Goal: Task Accomplishment & Management: Use online tool/utility

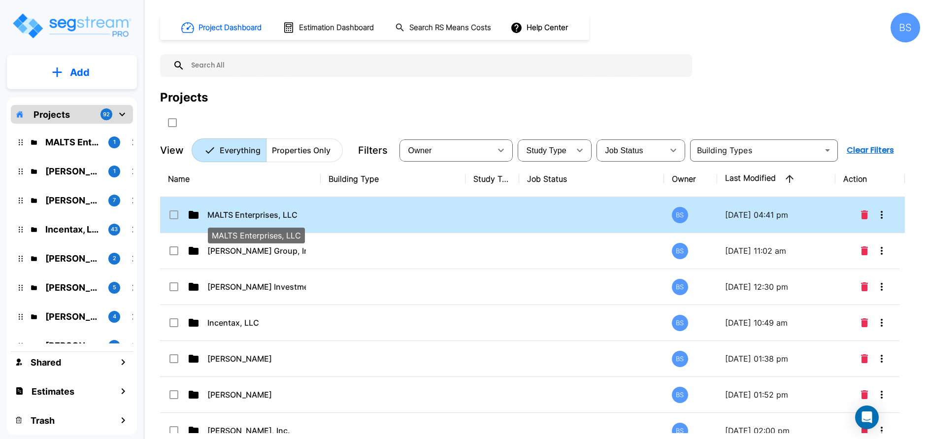
click at [259, 215] on p "MALTS Enterprises, LLC" at bounding box center [256, 215] width 99 height 12
checkbox input "true"
click at [242, 215] on p "MALTS Enterprises, LLC" at bounding box center [256, 215] width 99 height 12
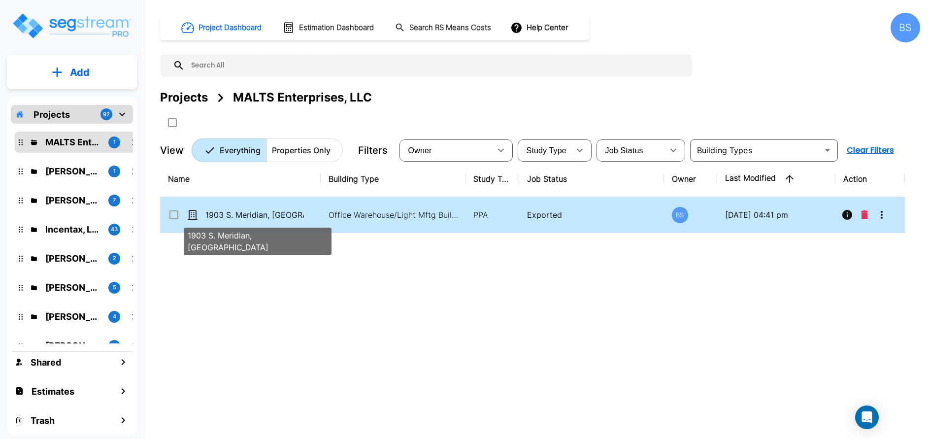
click at [270, 211] on p "1903 S. Meridian, [GEOGRAPHIC_DATA]" at bounding box center [254, 215] width 99 height 12
checkbox input "true"
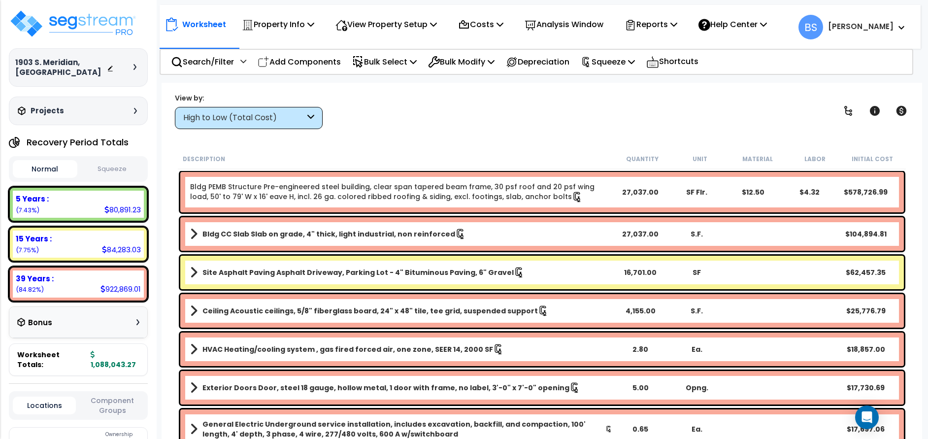
scroll to position [43, 0]
click at [514, 129] on div "View by: High to Low (Total Cost) High to Low (Total Cost)" at bounding box center [541, 111] width 741 height 36
click at [891, 25] on b "Bruce" at bounding box center [861, 26] width 66 height 10
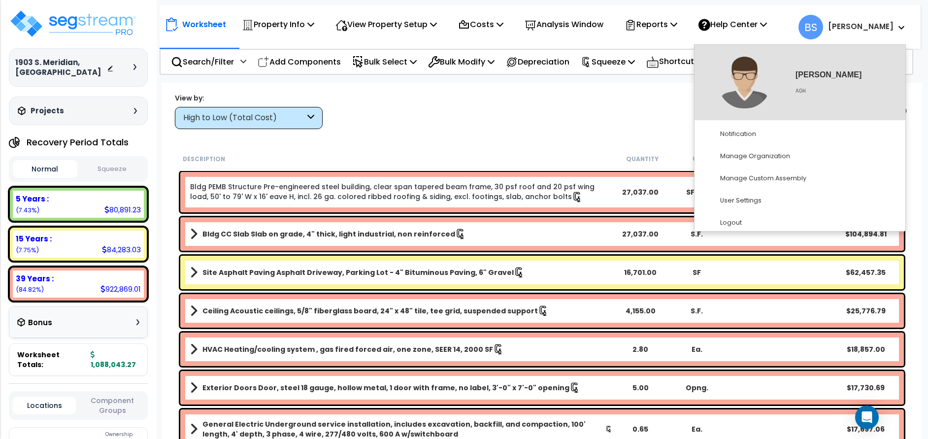
click at [535, 109] on div "View by: High to Low (Total Cost) High to Low (Total Cost)" at bounding box center [541, 111] width 741 height 36
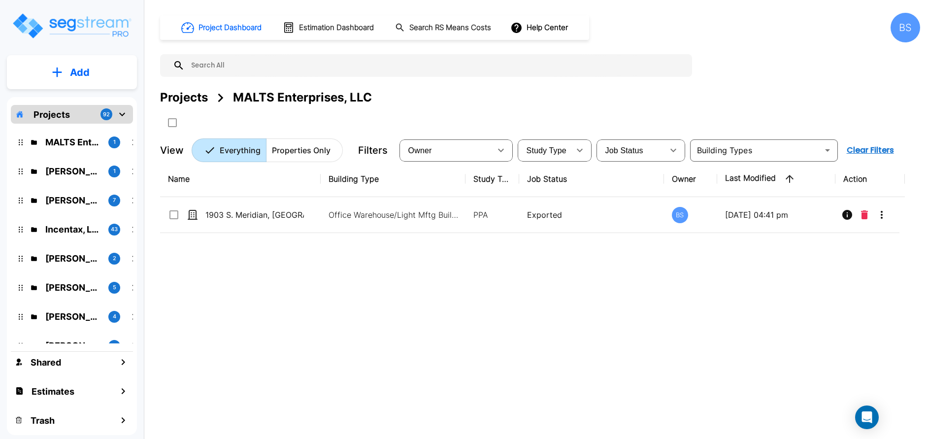
click at [910, 30] on div "BS" at bounding box center [906, 28] width 30 height 30
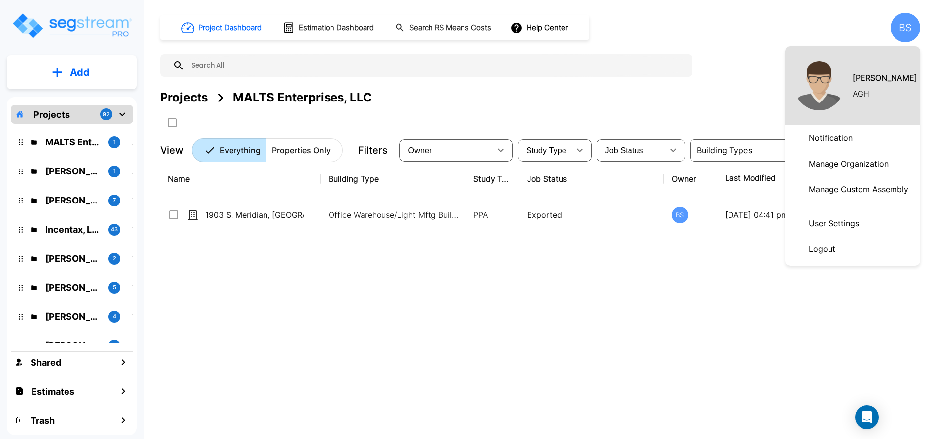
click at [829, 246] on p "Logout" at bounding box center [822, 249] width 34 height 20
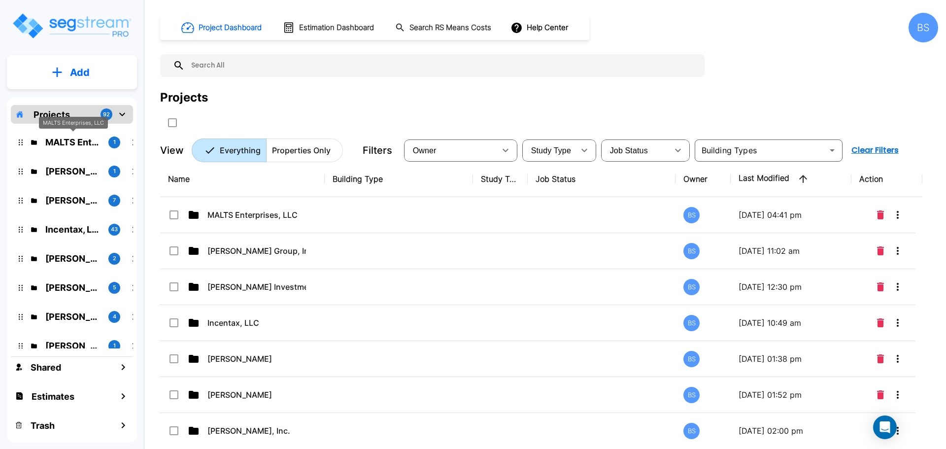
click at [58, 147] on p "MALTS Enterprises, LLC" at bounding box center [72, 141] width 55 height 13
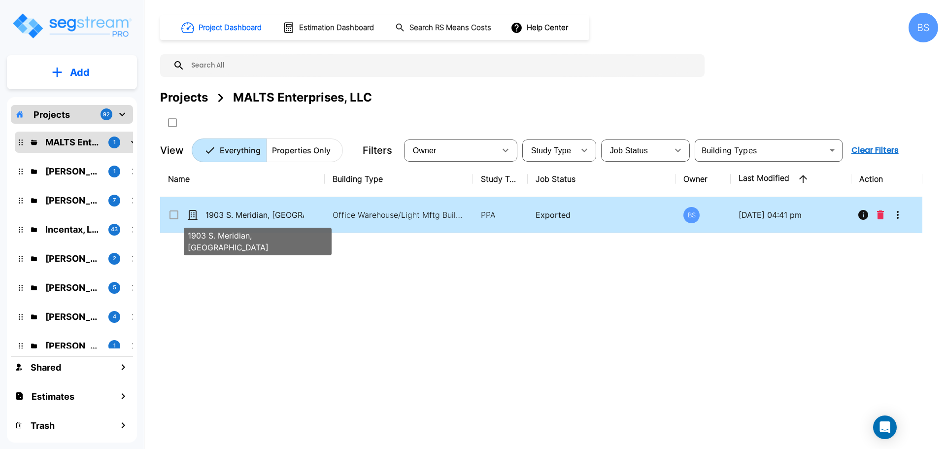
click at [261, 215] on p "1903 S. Meridian, [GEOGRAPHIC_DATA]" at bounding box center [254, 215] width 99 height 12
checkbox input "false"
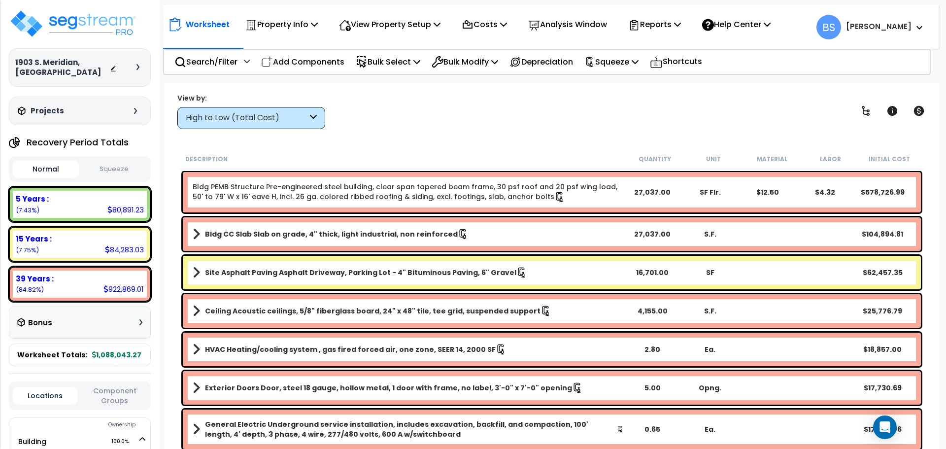
click at [499, 102] on div "View by: High to Low (Total Cost) High to Low (Total Cost)" at bounding box center [552, 111] width 756 height 36
click at [566, 272] on link "Site Asphalt Paving Asphalt Driveway, Parking Lot - 4" Bituminous Paving, 6" Gr…" at bounding box center [408, 273] width 431 height 14
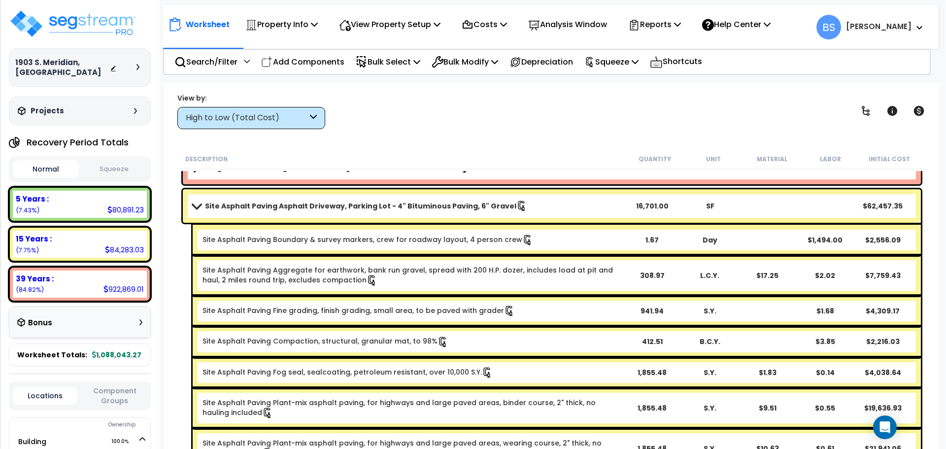
scroll to position [49, 0]
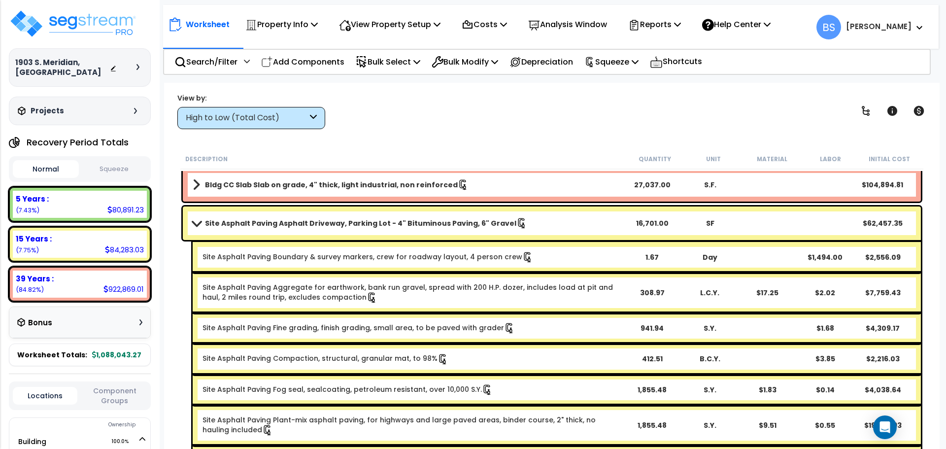
click at [587, 223] on link "Site Asphalt Paving Asphalt Driveway, Parking Lot - 4" Bituminous Paving, 6" Gr…" at bounding box center [408, 223] width 431 height 14
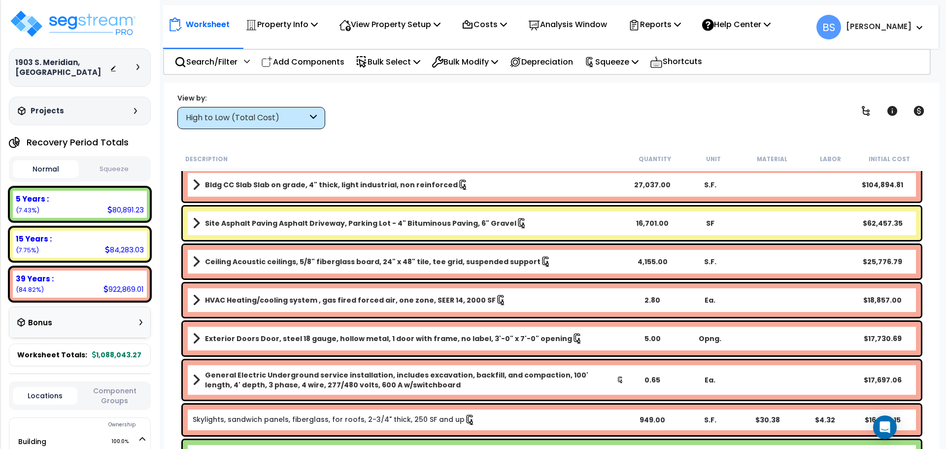
click at [587, 223] on link "Site Asphalt Paving Asphalt Driveway, Parking Lot - 4" Bituminous Paving, 6" Gr…" at bounding box center [408, 223] width 431 height 14
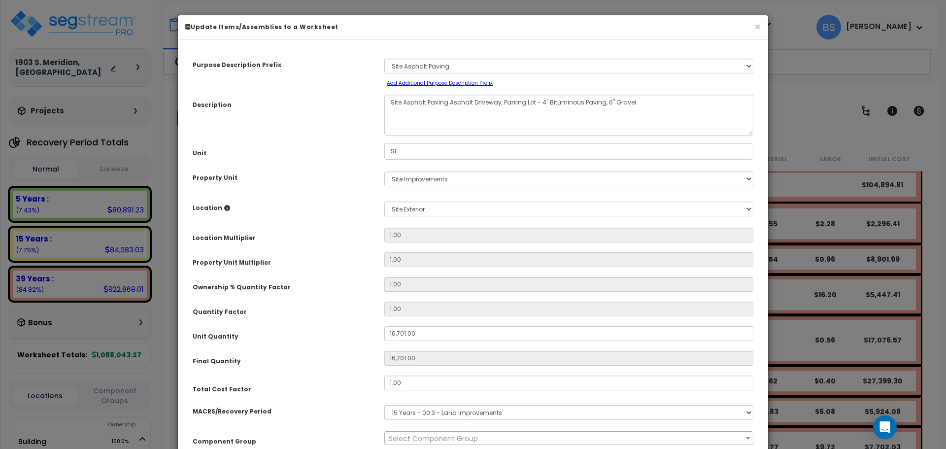
select select "26056"
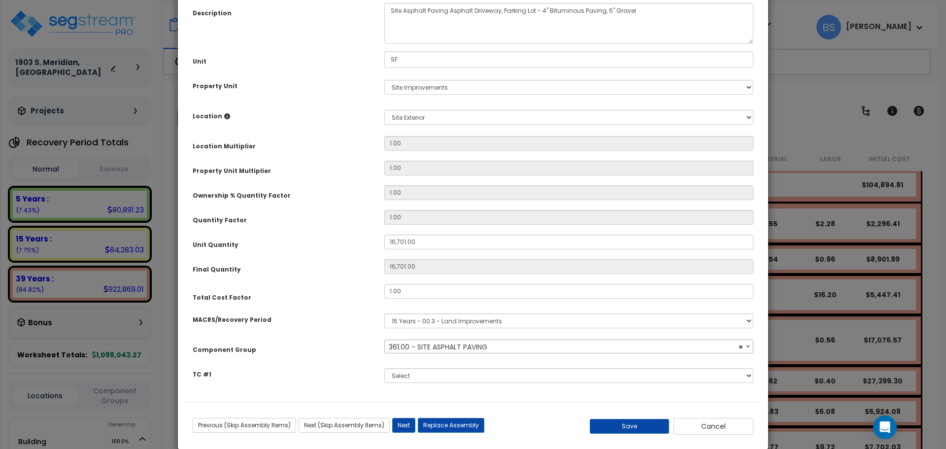
scroll to position [107, 0]
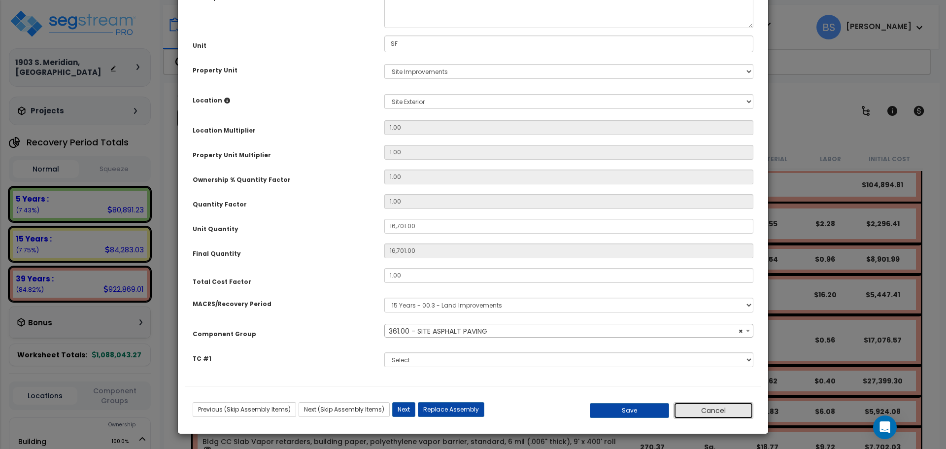
click at [711, 411] on button "Cancel" at bounding box center [713, 410] width 80 height 17
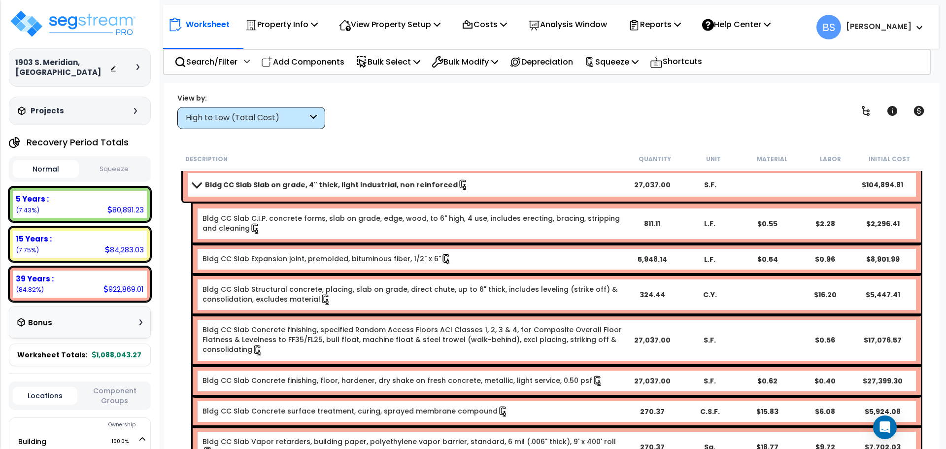
click at [117, 166] on button "Squeeze" at bounding box center [114, 169] width 66 height 17
click at [196, 185] on span at bounding box center [197, 184] width 14 height 7
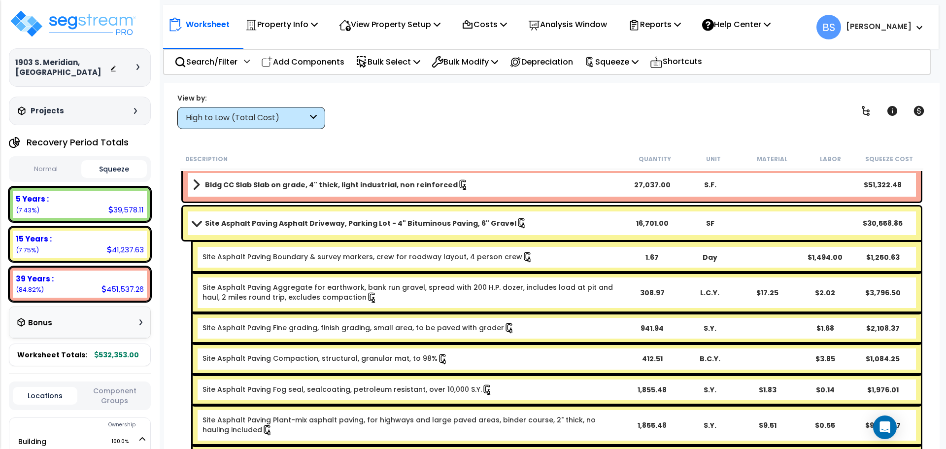
click at [369, 220] on b "Site Asphalt Paving Asphalt Driveway, Parking Lot - 4" Bituminous Paving, 6" Gr…" at bounding box center [360, 223] width 311 height 10
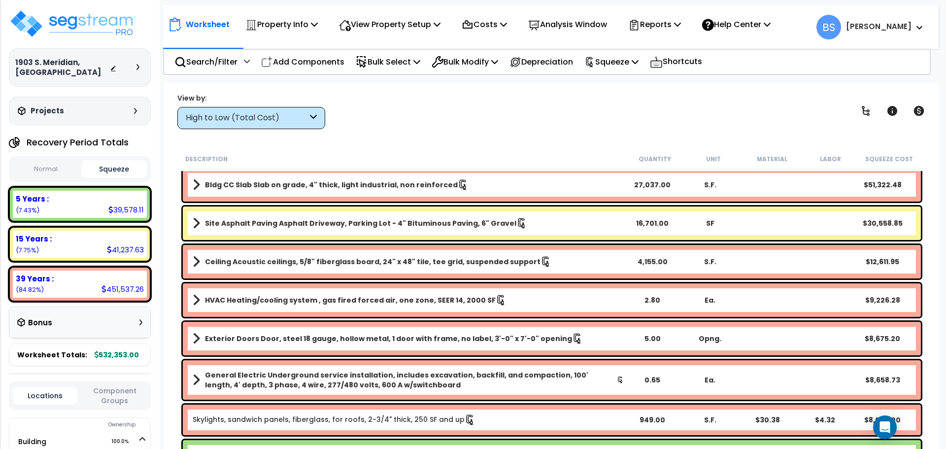
click at [368, 224] on b "Site Asphalt Paving Asphalt Driveway, Parking Lot - 4" Bituminous Paving, 6" Gr…" at bounding box center [360, 223] width 311 height 10
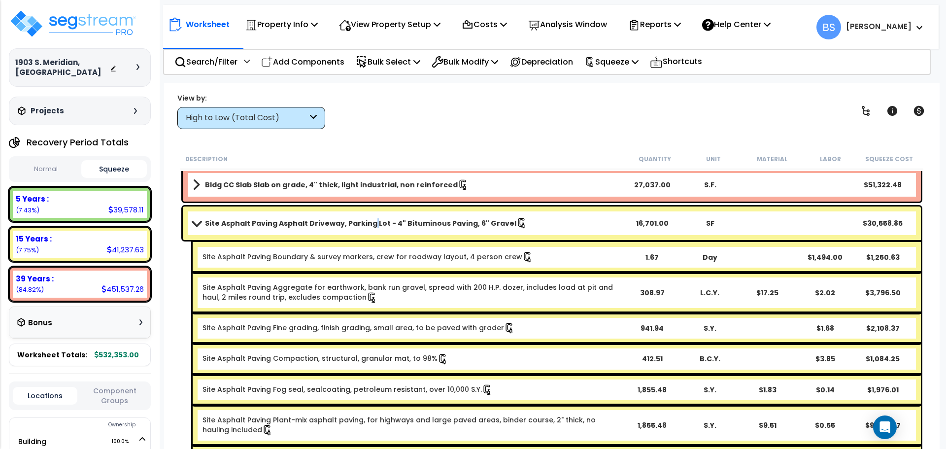
click at [368, 224] on b "Site Asphalt Paving Asphalt Driveway, Parking Lot - 4" Bituminous Paving, 6" Gr…" at bounding box center [360, 223] width 311 height 10
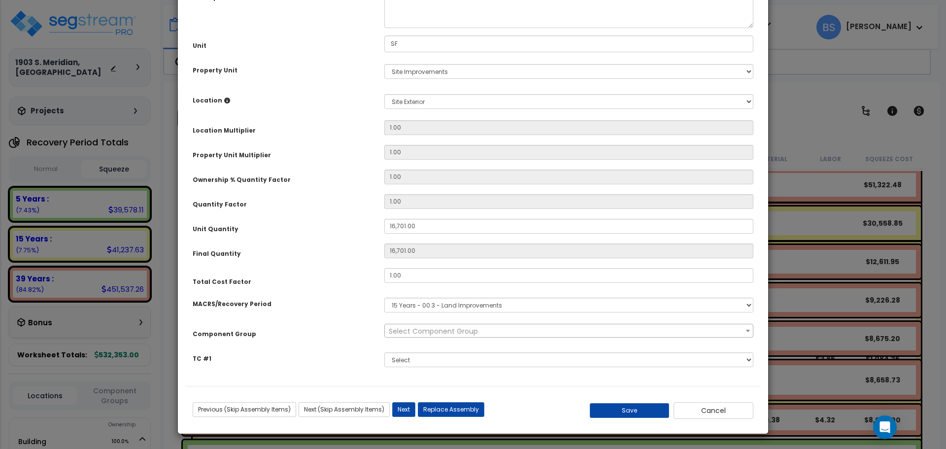
scroll to position [0, 0]
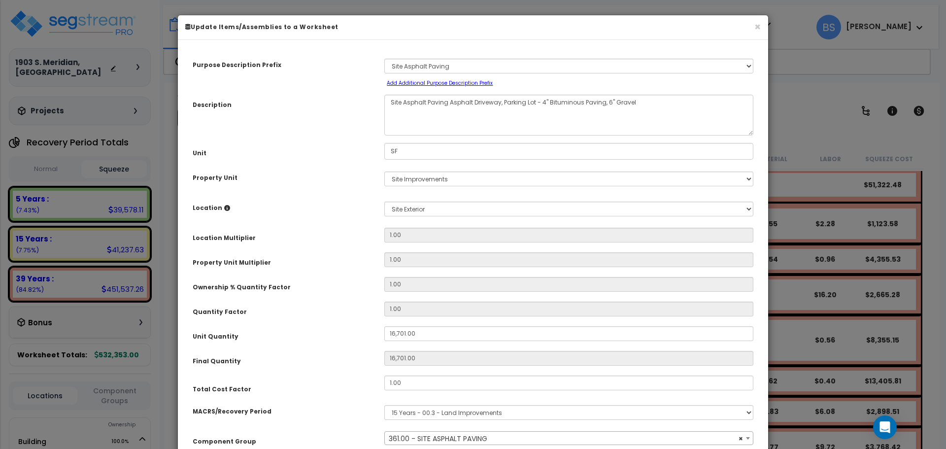
select select "26056"
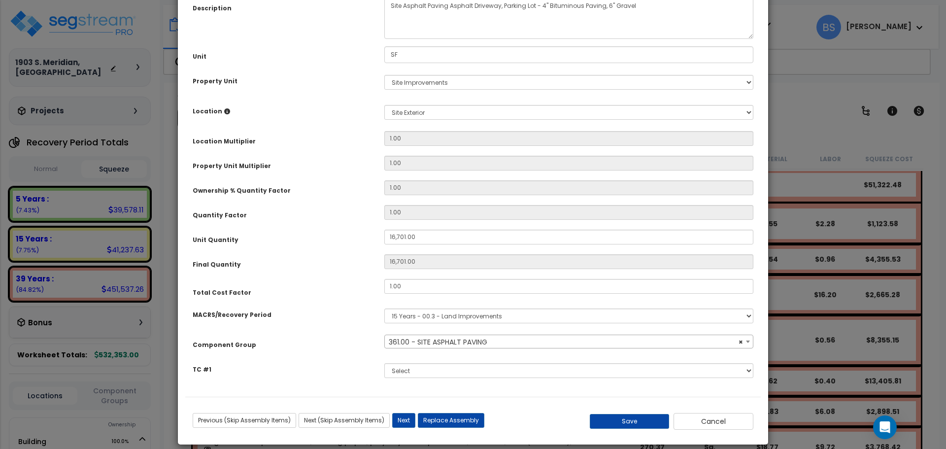
scroll to position [107, 0]
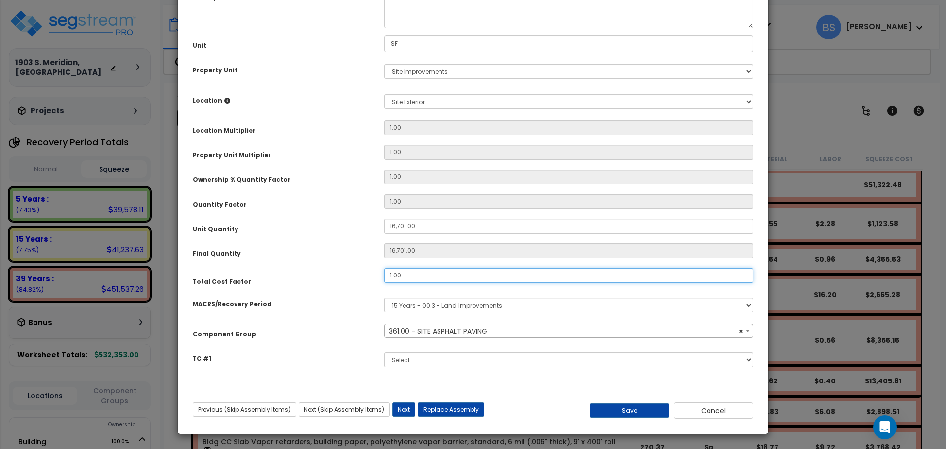
click at [412, 276] on input "1.00" at bounding box center [568, 275] width 369 height 15
type input "1.4"
click at [638, 409] on button "Save" at bounding box center [630, 410] width 80 height 15
type input "16701.00"
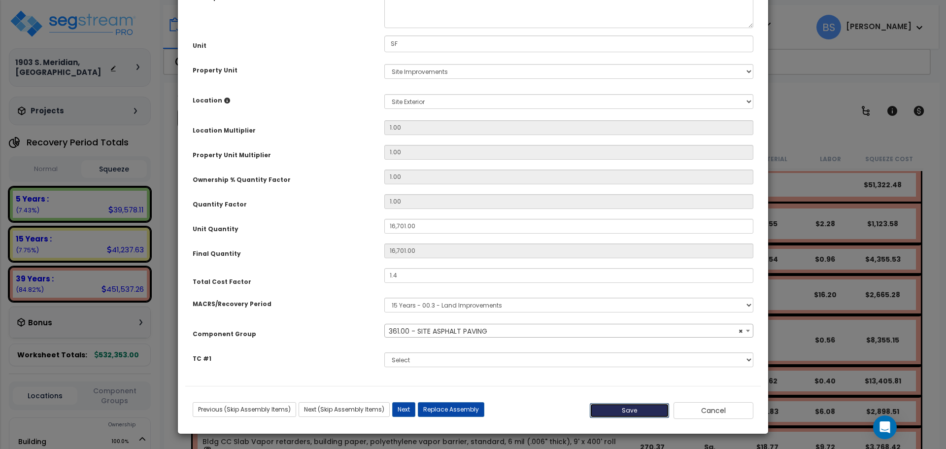
type input "1.40"
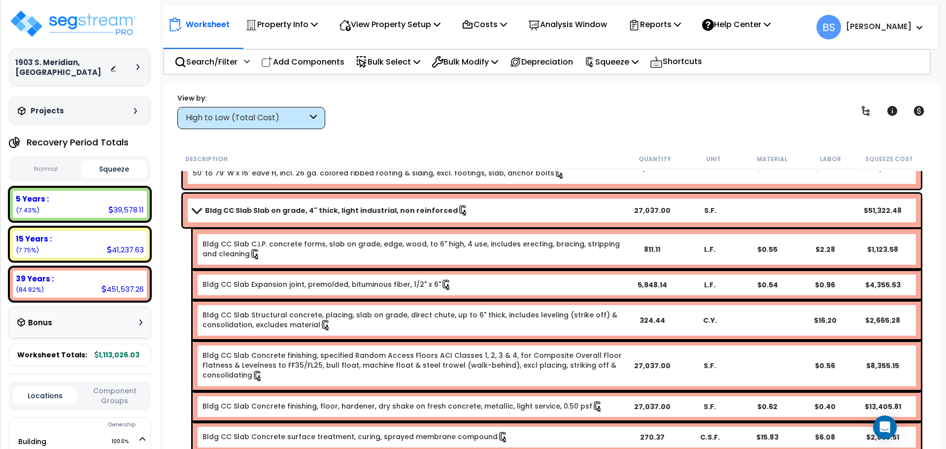
scroll to position [0, 0]
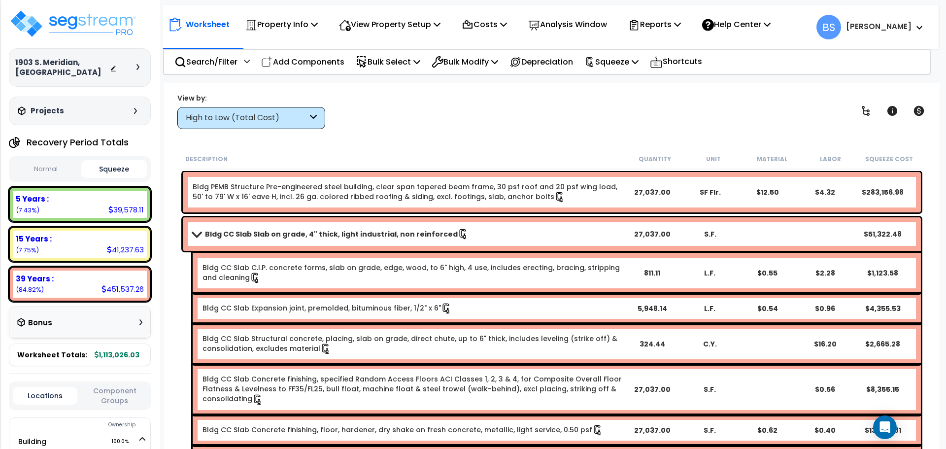
click at [86, 236] on div "15 Years :" at bounding box center [80, 238] width 128 height 10
click at [89, 241] on div "15 Years :" at bounding box center [80, 238] width 128 height 10
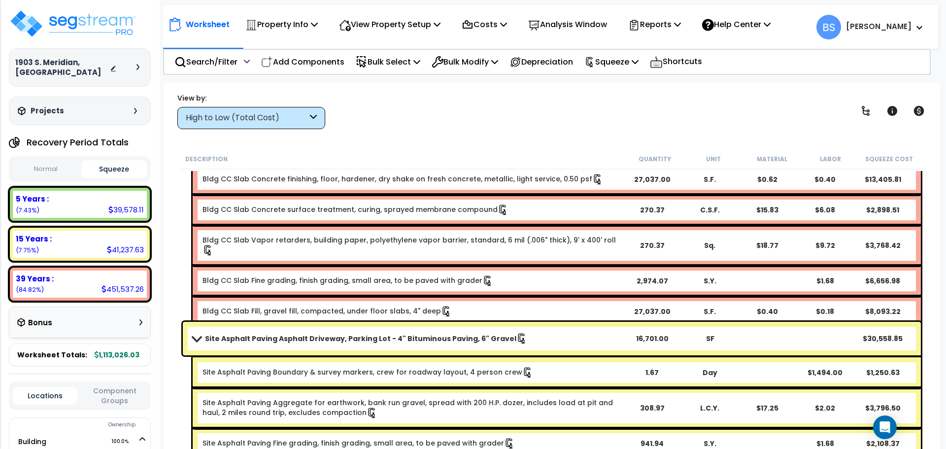
scroll to position [296, 0]
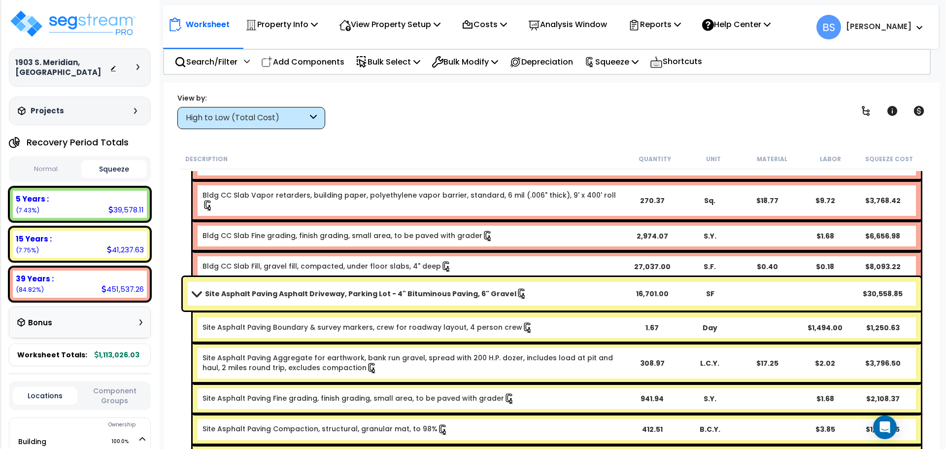
click at [401, 294] on b "Site Asphalt Paving Asphalt Driveway, Parking Lot - 4" Bituminous Paving, 6" Gr…" at bounding box center [360, 294] width 311 height 10
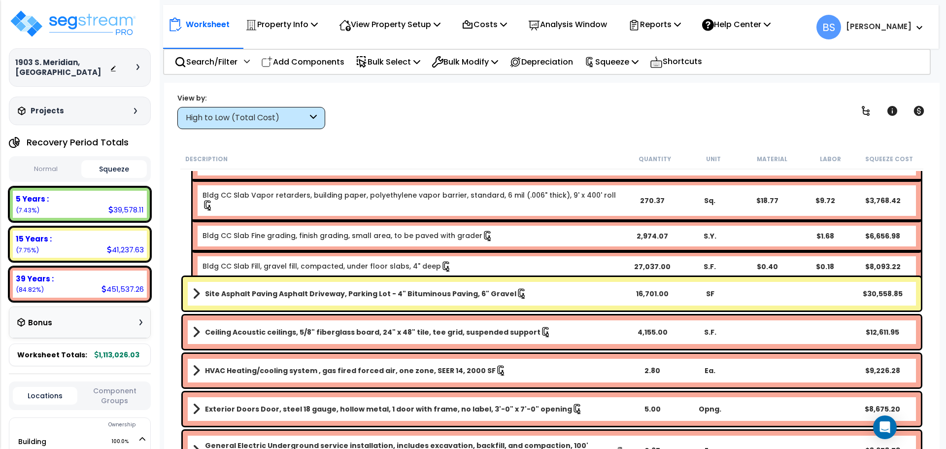
click at [401, 294] on b "Site Asphalt Paving Asphalt Driveway, Parking Lot - 4" Bituminous Paving, 6" Gr…" at bounding box center [360, 294] width 311 height 10
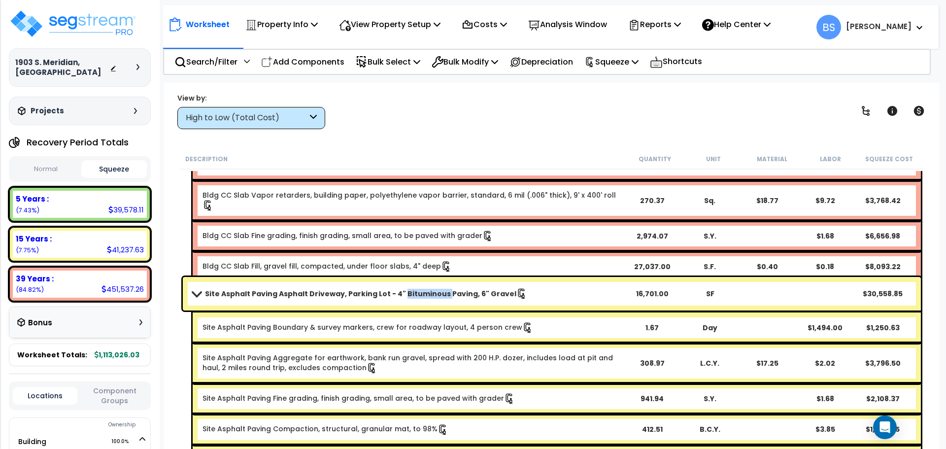
click at [401, 294] on b "Site Asphalt Paving Asphalt Driveway, Parking Lot - 4" Bituminous Paving, 6" Gr…" at bounding box center [360, 294] width 311 height 10
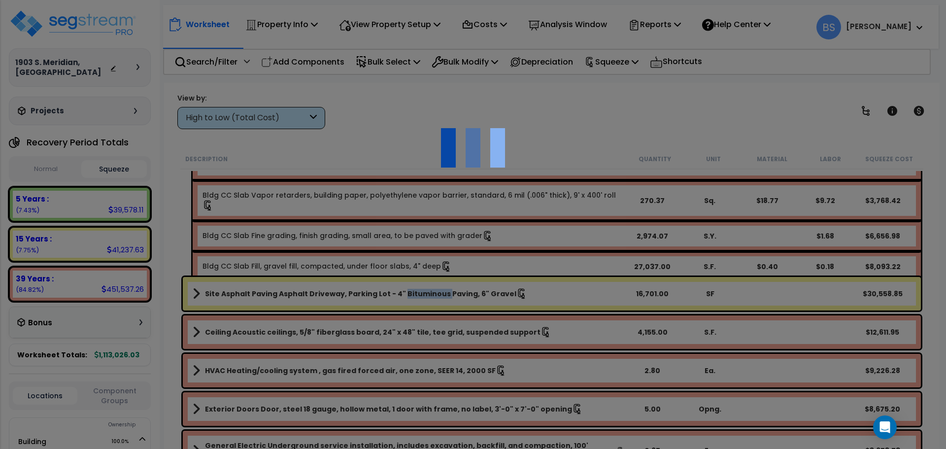
scroll to position [0, 0]
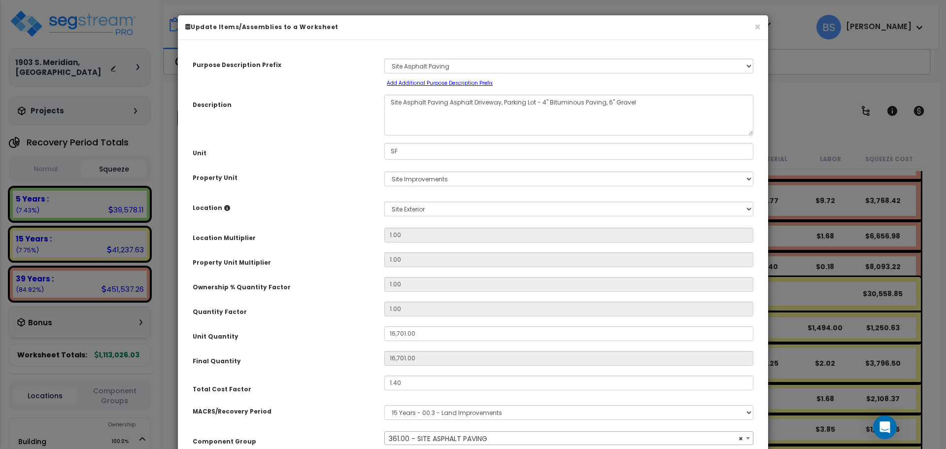
select select "26056"
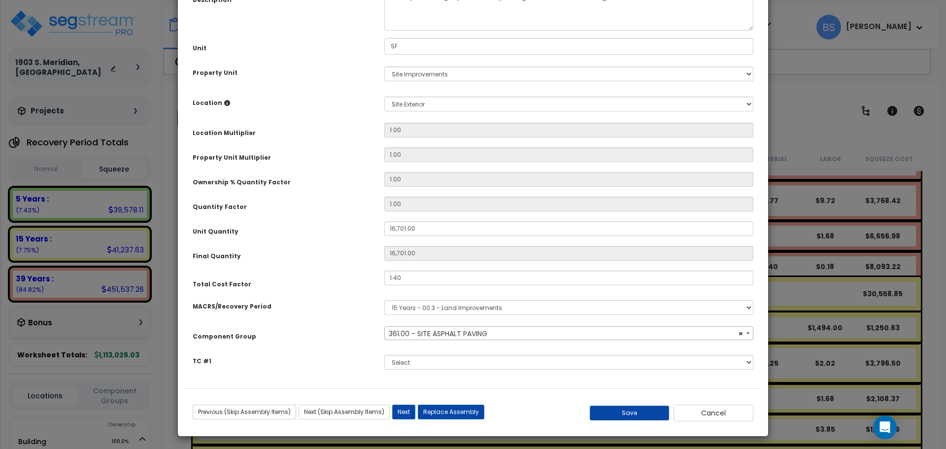
scroll to position [107, 0]
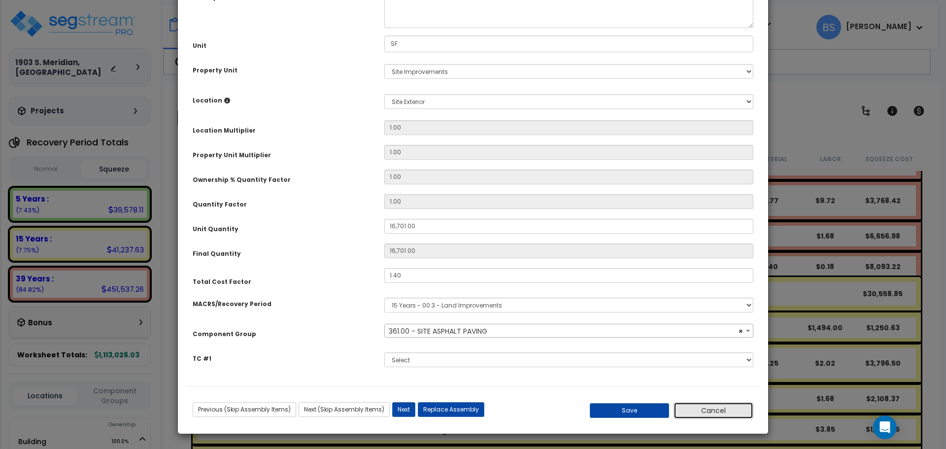
click at [708, 411] on button "Cancel" at bounding box center [713, 410] width 80 height 17
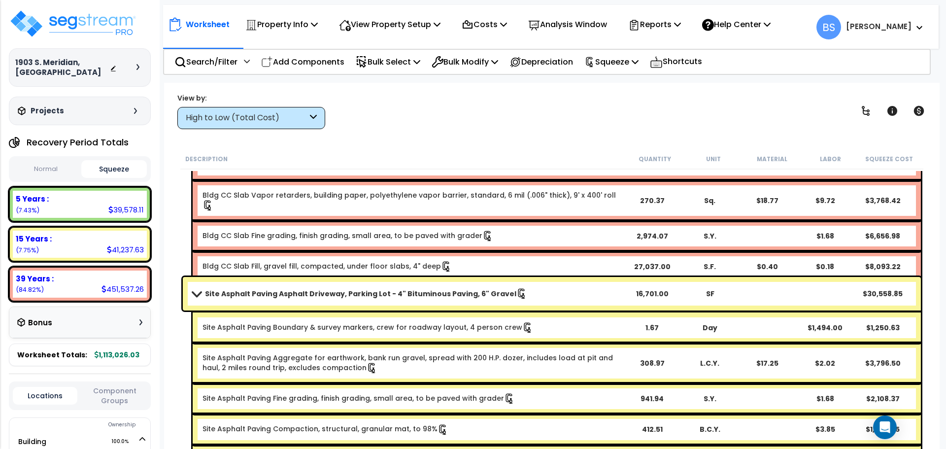
click at [559, 294] on link "Site Asphalt Paving Asphalt Driveway, Parking Lot - 4" Bituminous Paving, 6" Gr…" at bounding box center [408, 294] width 431 height 14
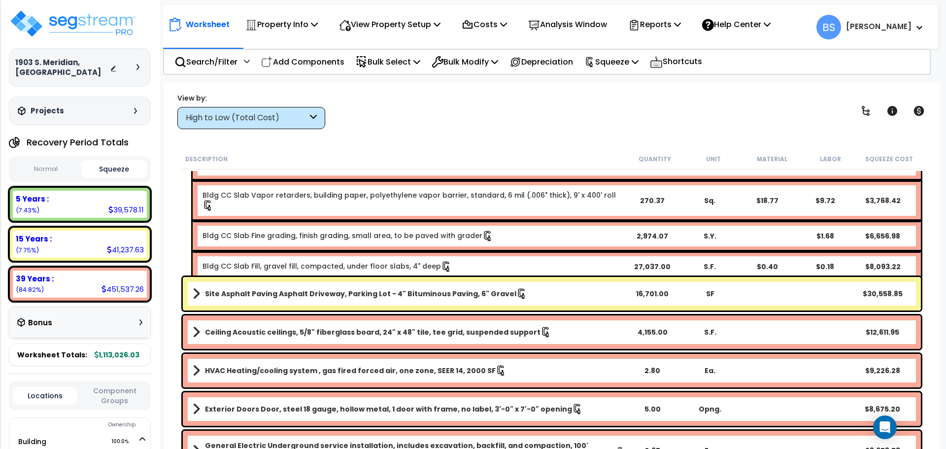
click at [195, 293] on span at bounding box center [196, 294] width 7 height 14
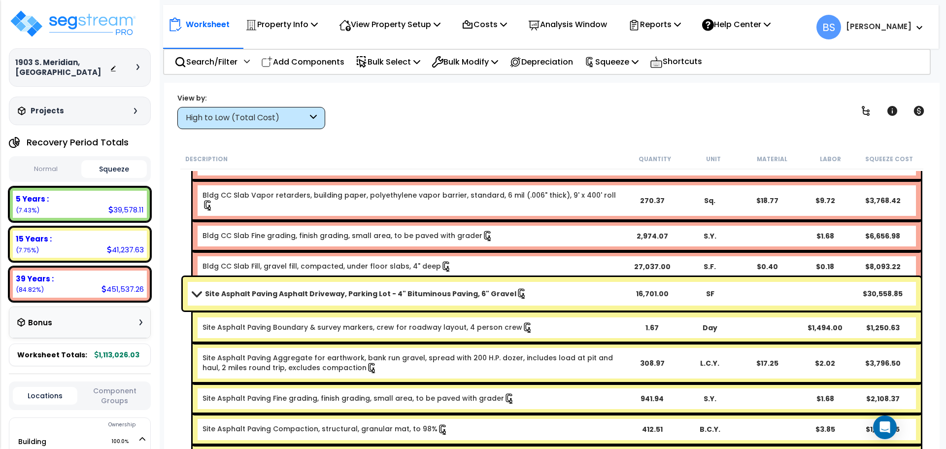
click at [363, 292] on b "Site Asphalt Paving Asphalt Driveway, Parking Lot - 4" Bituminous Paving, 6" Gr…" at bounding box center [360, 294] width 311 height 10
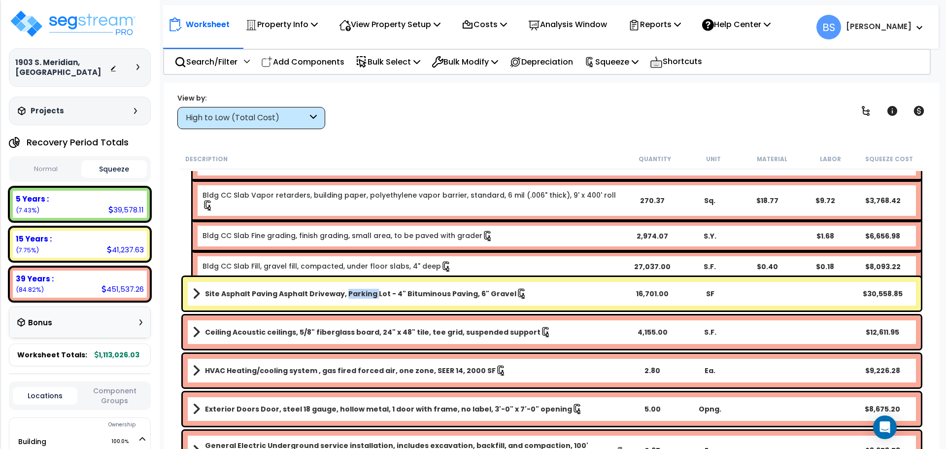
click at [363, 292] on b "Site Asphalt Paving Asphalt Driveway, Parking Lot - 4" Bituminous Paving, 6" Gr…" at bounding box center [360, 294] width 311 height 10
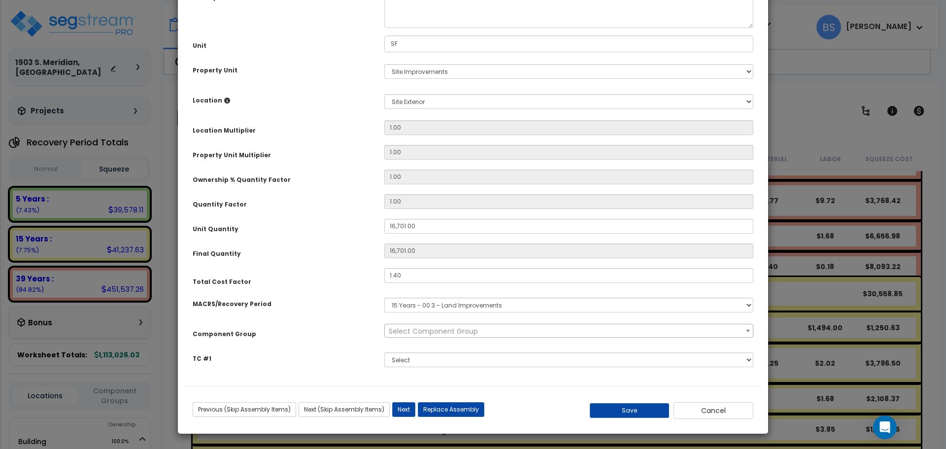
scroll to position [0, 0]
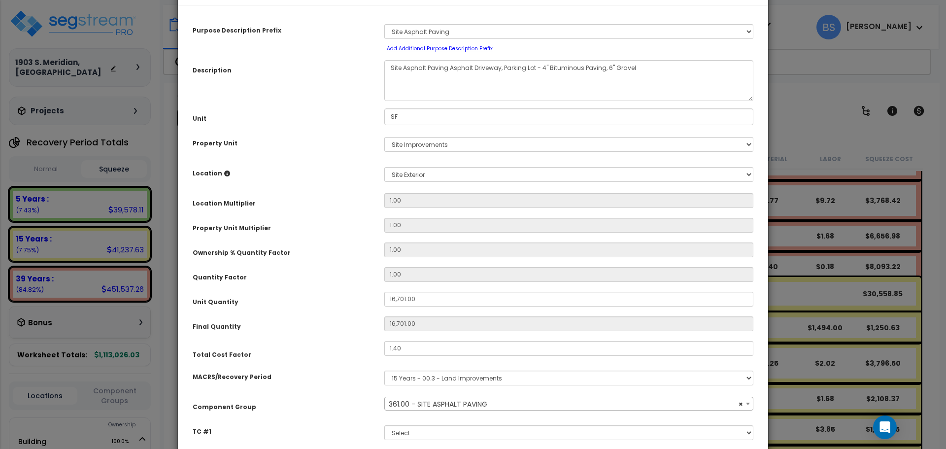
select select "26056"
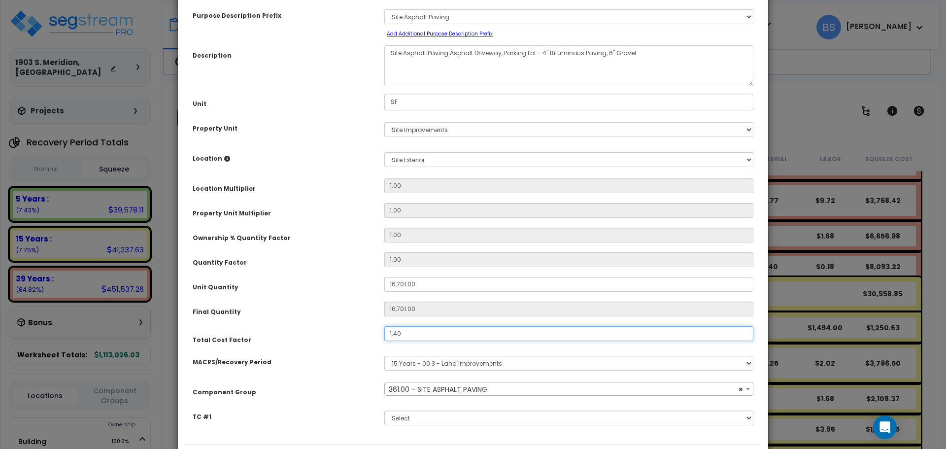
click at [410, 334] on input "1.40" at bounding box center [568, 333] width 369 height 15
type input "1.0"
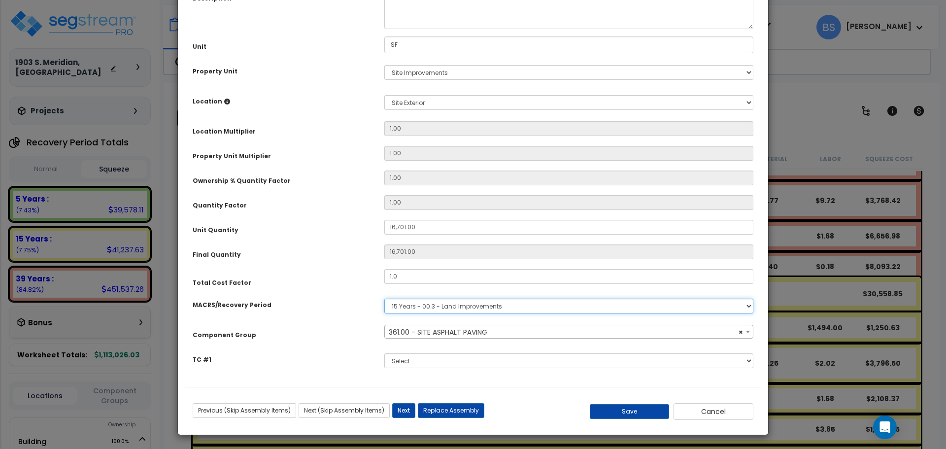
scroll to position [107, 0]
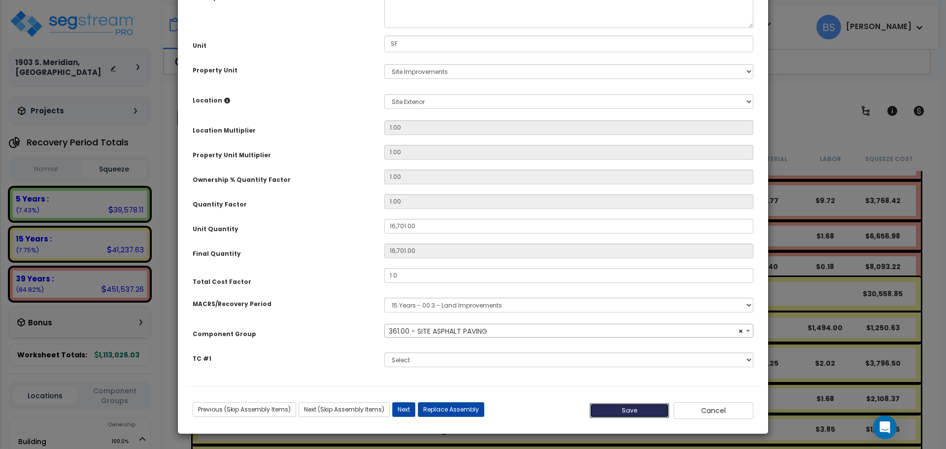
click at [623, 414] on button "Save" at bounding box center [630, 410] width 80 height 15
type input "16701.00"
type input "1.00"
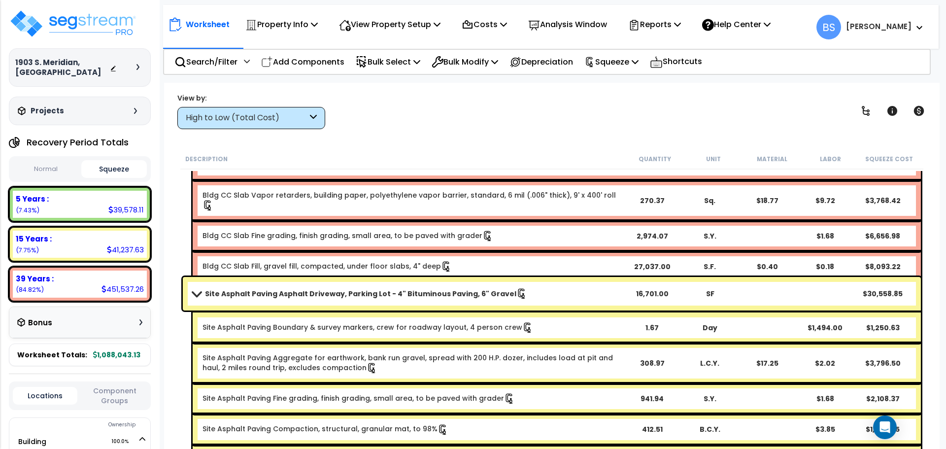
click at [198, 293] on span at bounding box center [197, 293] width 14 height 7
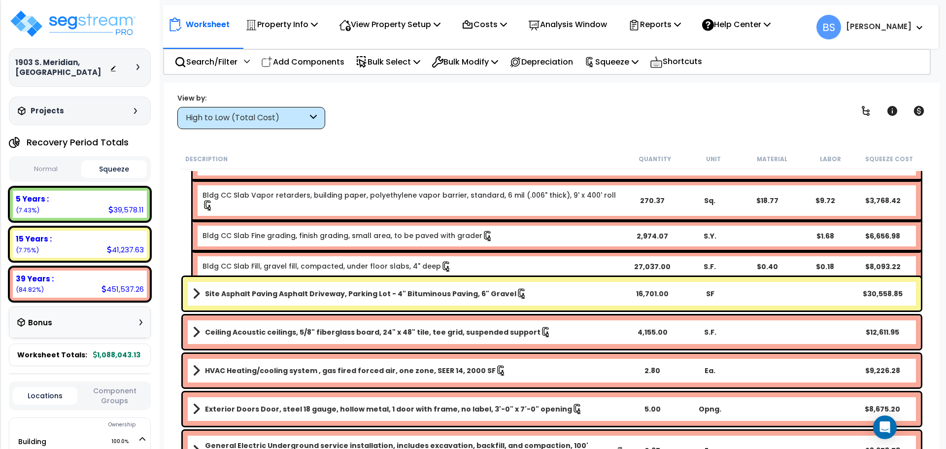
click at [198, 293] on span at bounding box center [196, 294] width 7 height 14
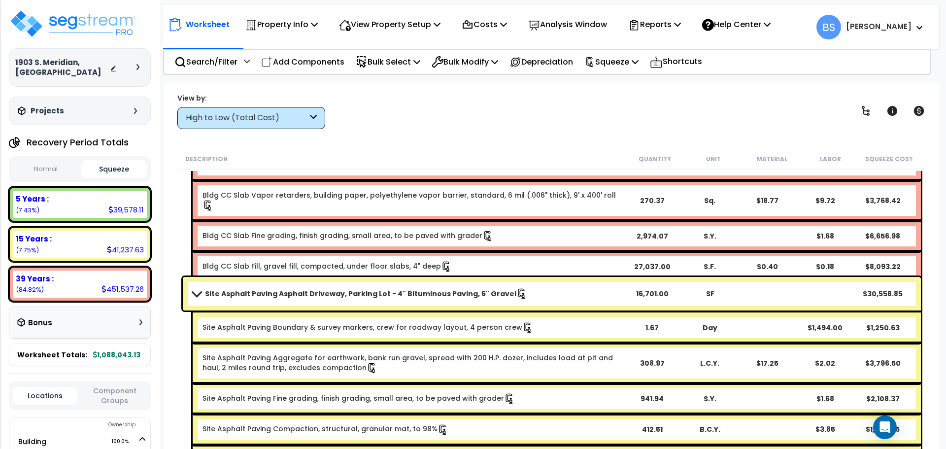
click at [649, 111] on div "View by: High to Low (Total Cost) High to Low (Total Cost)" at bounding box center [552, 111] width 756 height 36
click at [572, 133] on div "Worksheet Property Info Property Setup Add Property Unit Template property Clon…" at bounding box center [551, 307] width 775 height 449
click at [599, 124] on div "View by: High to Low (Total Cost) High to Low (Total Cost)" at bounding box center [552, 111] width 756 height 36
click at [61, 164] on button "Normal" at bounding box center [46, 169] width 66 height 17
click at [115, 168] on button "Squeeze" at bounding box center [114, 169] width 66 height 17
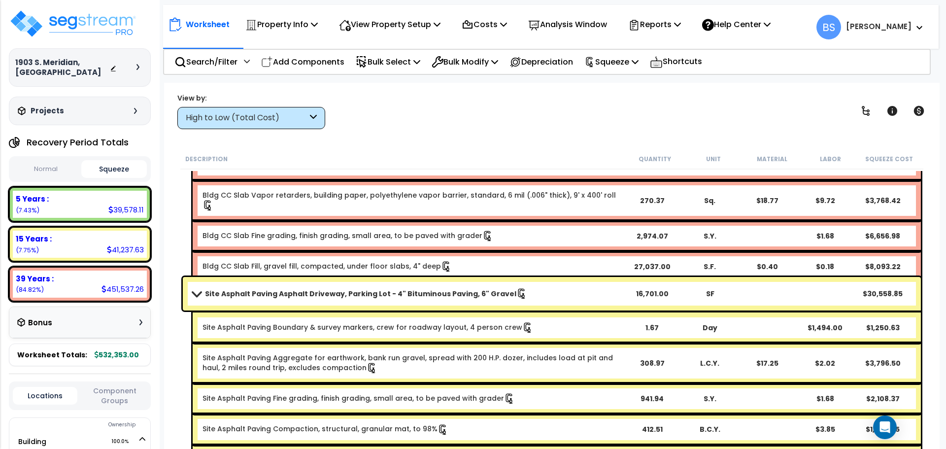
click at [476, 137] on div "Worksheet Property Info Property Setup Add Property Unit Template property Clon…" at bounding box center [551, 307] width 775 height 449
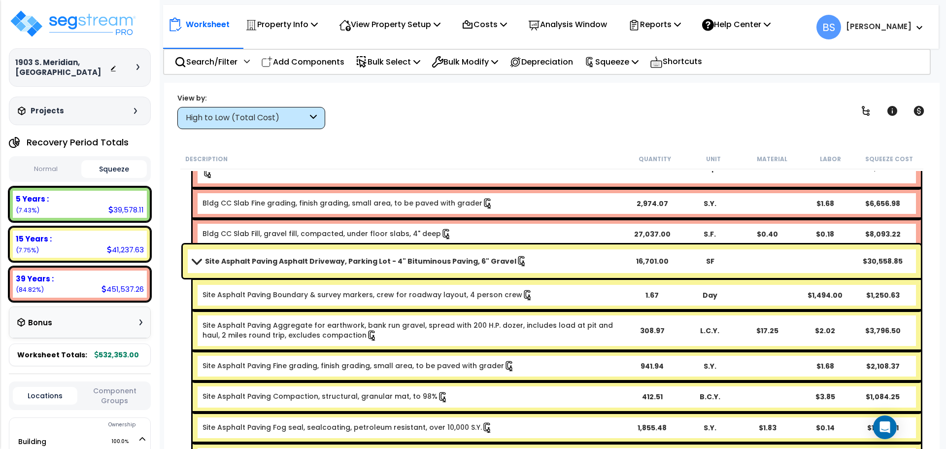
scroll to position [345, 0]
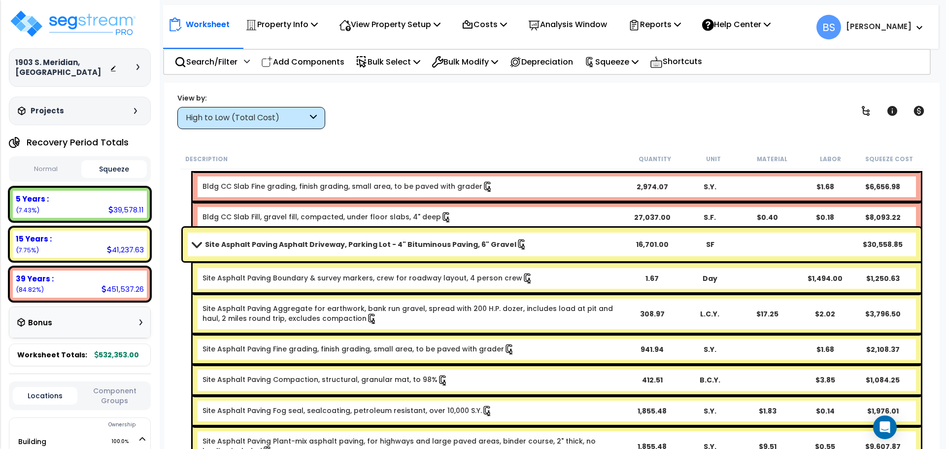
click at [339, 242] on b "Site Asphalt Paving Asphalt Driveway, Parking Lot - 4" Bituminous Paving, 6" Gr…" at bounding box center [360, 244] width 311 height 10
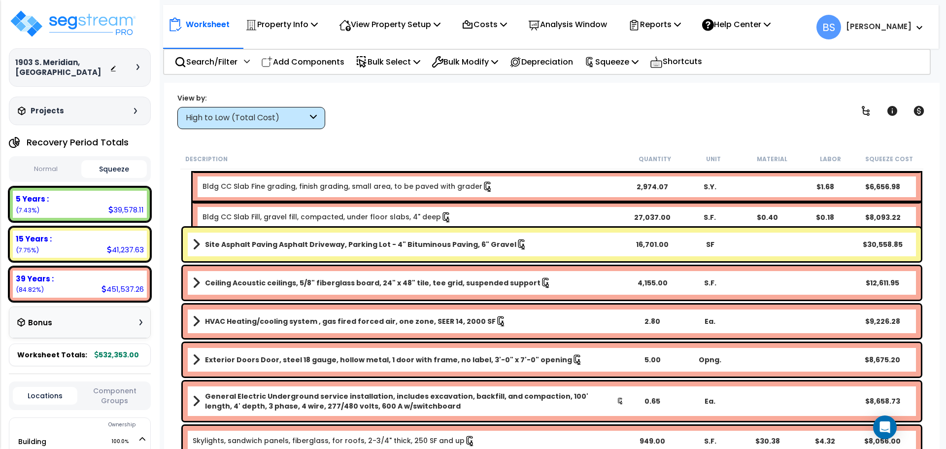
click at [340, 242] on b "Site Asphalt Paving Asphalt Driveway, Parking Lot - 4" Bituminous Paving, 6" Gr…" at bounding box center [360, 244] width 311 height 10
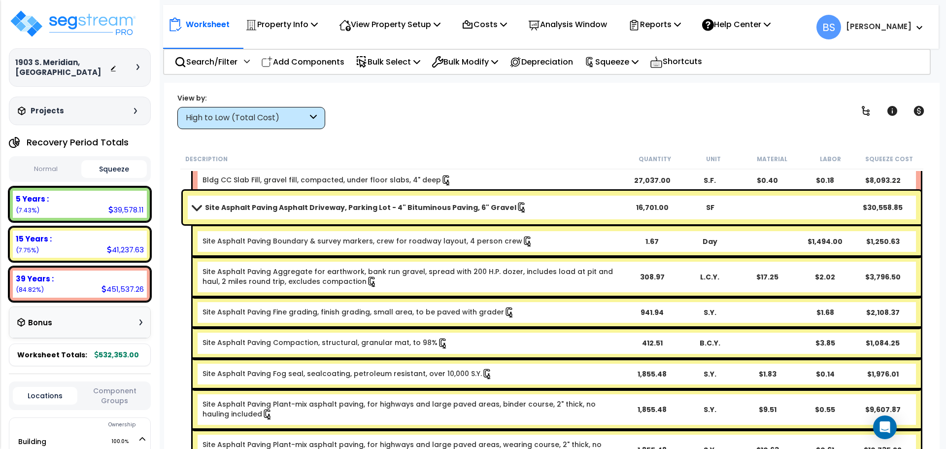
scroll to position [394, 0]
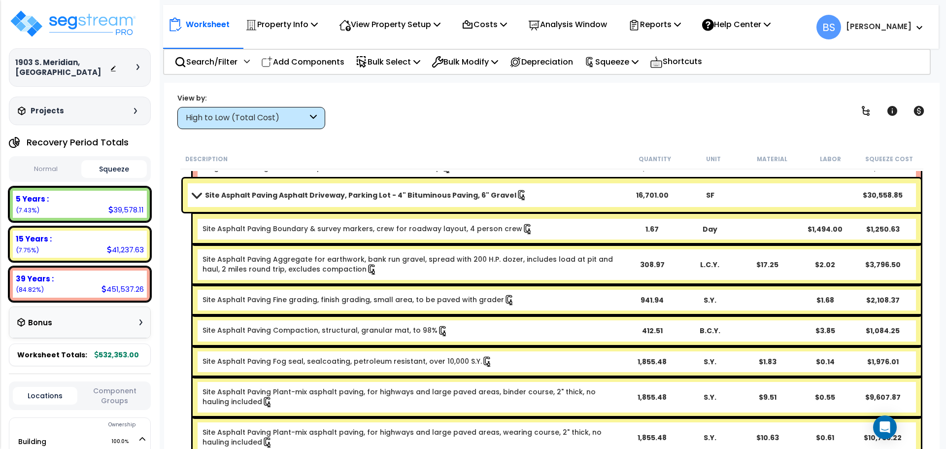
click at [521, 116] on div "View by: High to Low (Total Cost) High to Low (Total Cost)" at bounding box center [552, 111] width 756 height 36
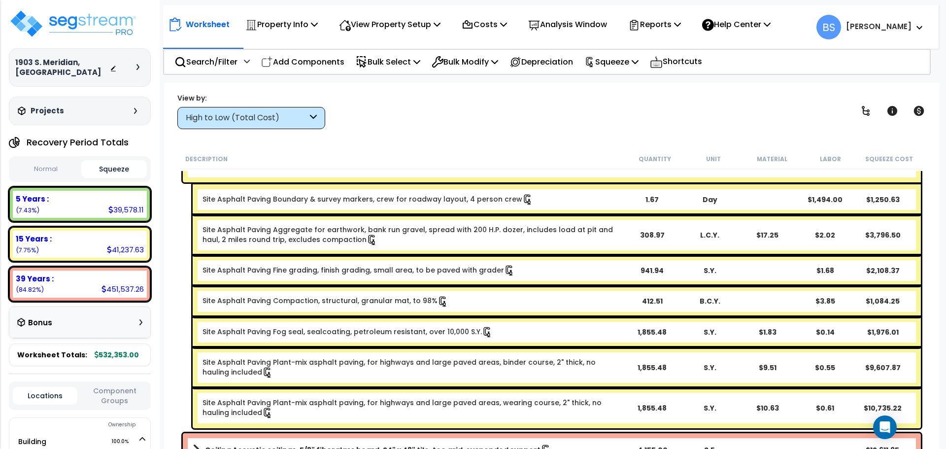
scroll to position [443, 0]
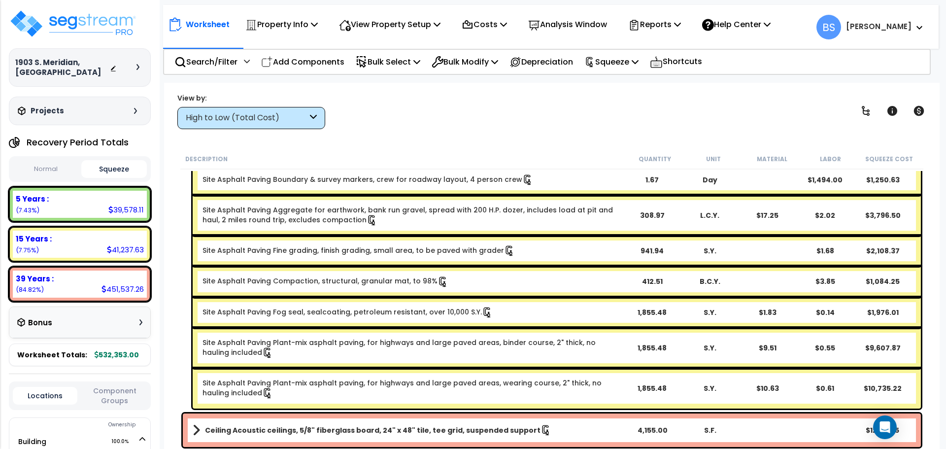
click at [421, 310] on link "Site Asphalt Paving Fog seal, sealcoating, petroleum resistant, over 10,000 S.Y." at bounding box center [347, 311] width 290 height 11
click at [340, 312] on link "Site Asphalt Paving Fog seal, sealcoating, petroleum resistant, over 10,000 S.Y." at bounding box center [347, 311] width 290 height 11
click at [341, 311] on link "Site Asphalt Paving Fog seal, sealcoating, petroleum resistant, over 10,000 S.Y." at bounding box center [347, 311] width 290 height 11
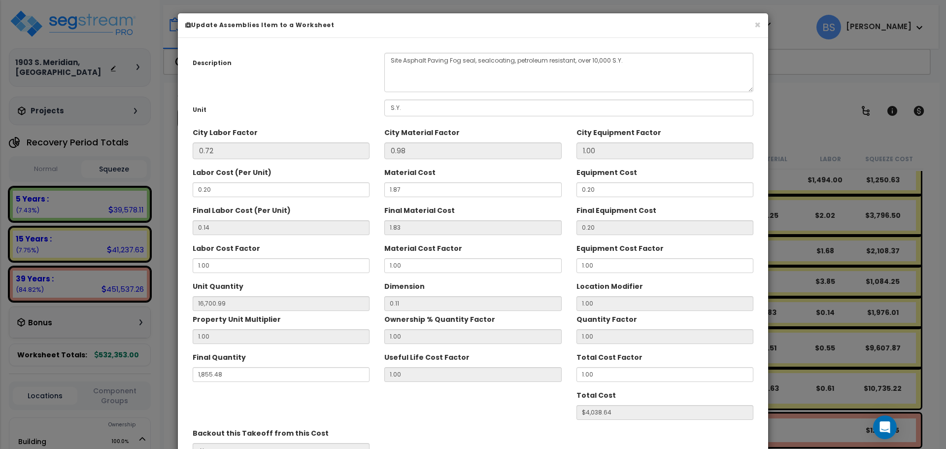
scroll to position [0, 0]
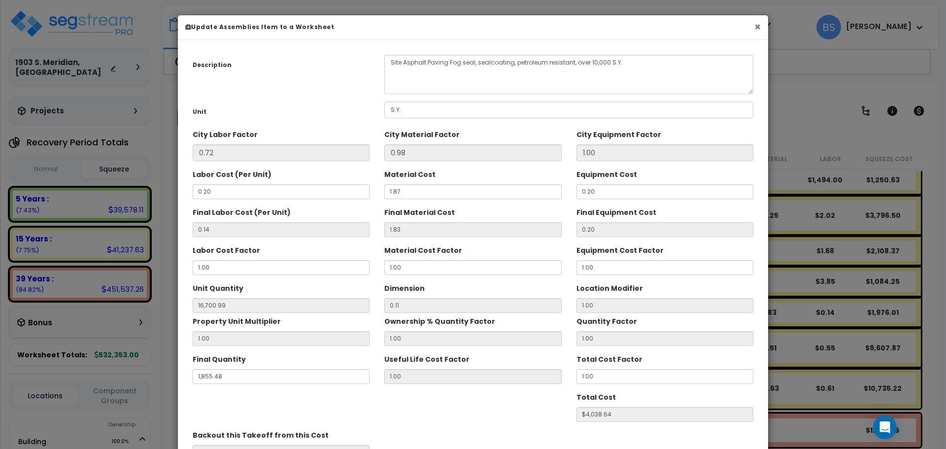
click at [757, 27] on button "×" at bounding box center [757, 27] width 6 height 10
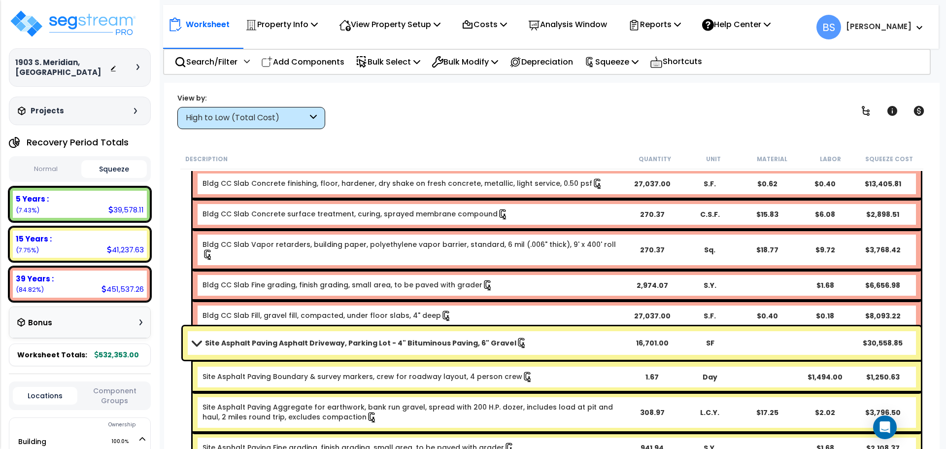
scroll to position [296, 0]
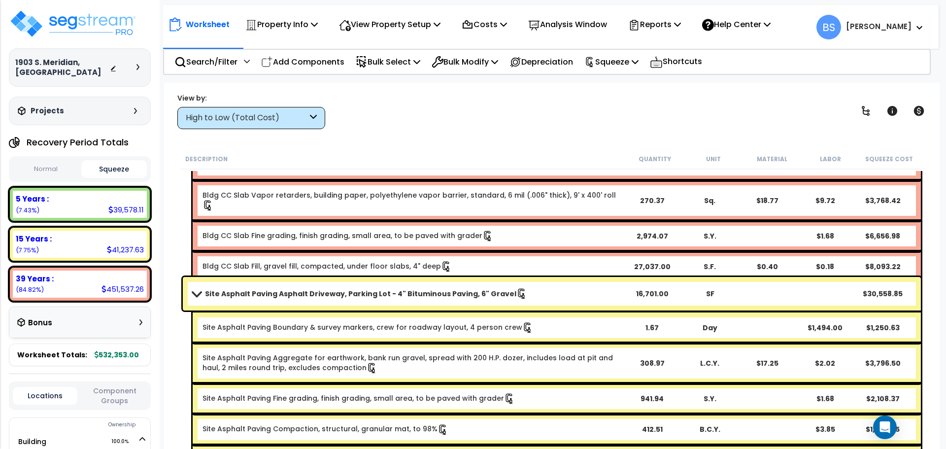
click at [352, 293] on b "Site Asphalt Paving Asphalt Driveway, Parking Lot - 4" Bituminous Paving, 6" Gr…" at bounding box center [360, 294] width 311 height 10
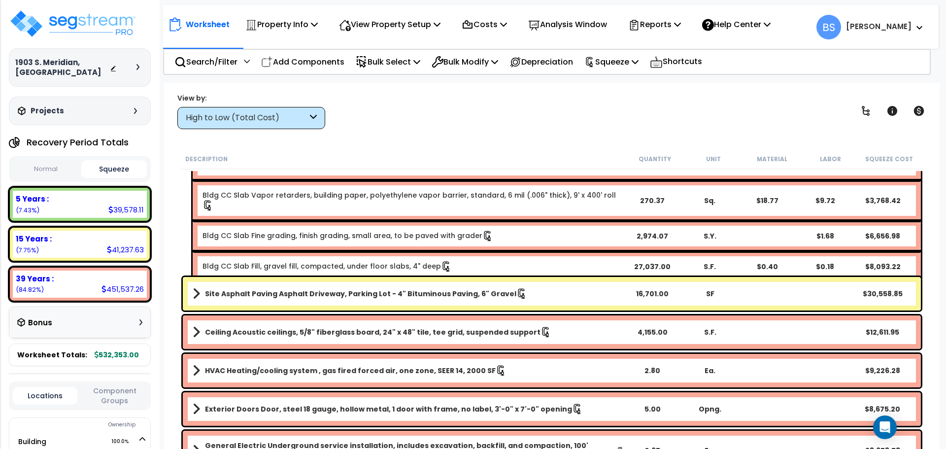
click at [354, 292] on b "Site Asphalt Paving Asphalt Driveway, Parking Lot - 4" Bituminous Paving, 6" Gr…" at bounding box center [360, 294] width 311 height 10
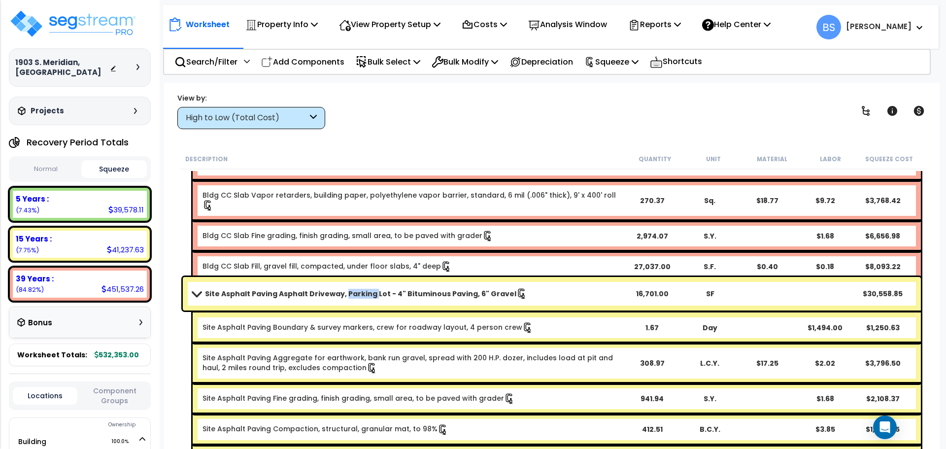
click at [354, 292] on b "Site Asphalt Paving Asphalt Driveway, Parking Lot - 4" Bituminous Paving, 6" Gr…" at bounding box center [360, 294] width 311 height 10
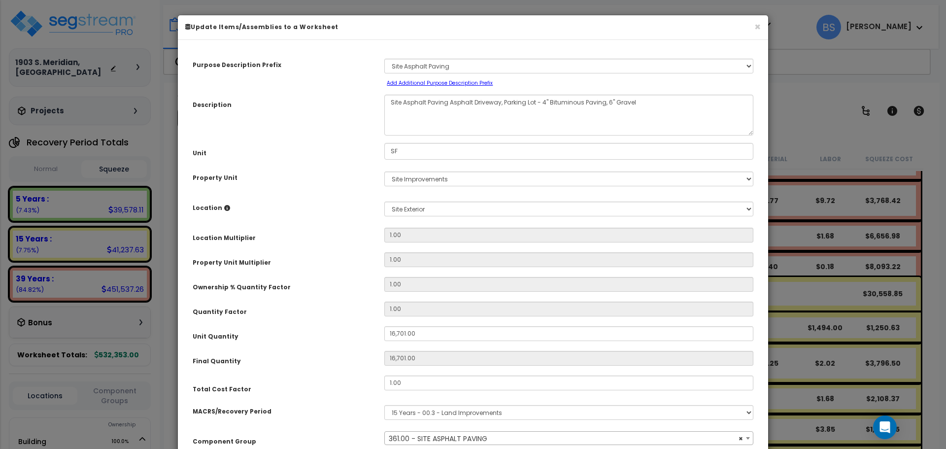
select select "26056"
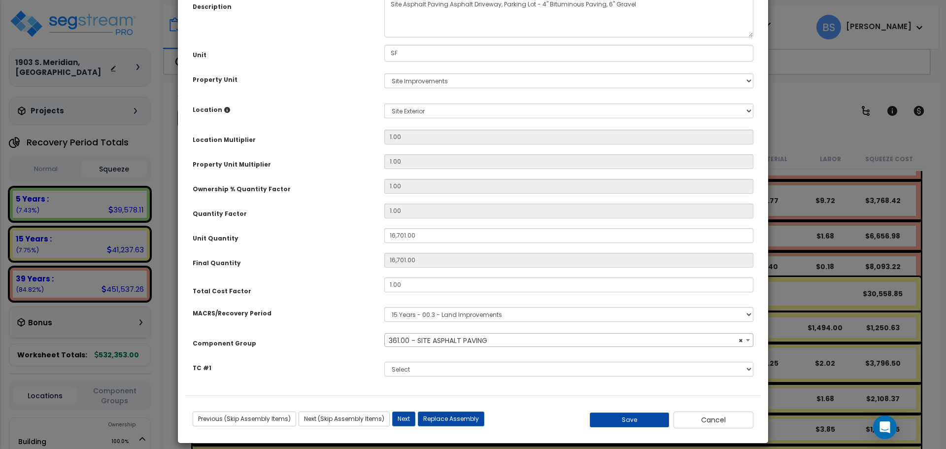
scroll to position [99, 0]
click at [416, 285] on input "1.00" at bounding box center [568, 284] width 369 height 15
type input "2.0"
click at [627, 420] on button "Save" at bounding box center [630, 419] width 80 height 15
type input "16701.00"
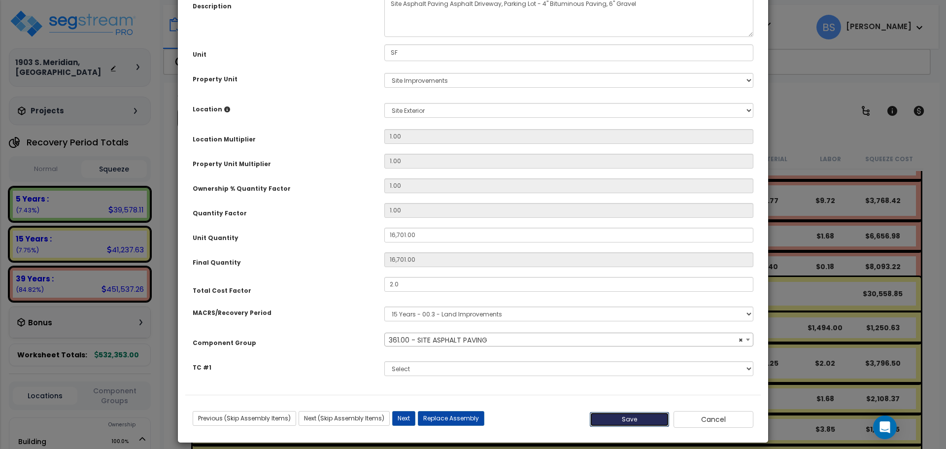
type input "16701.00"
type input "2.00"
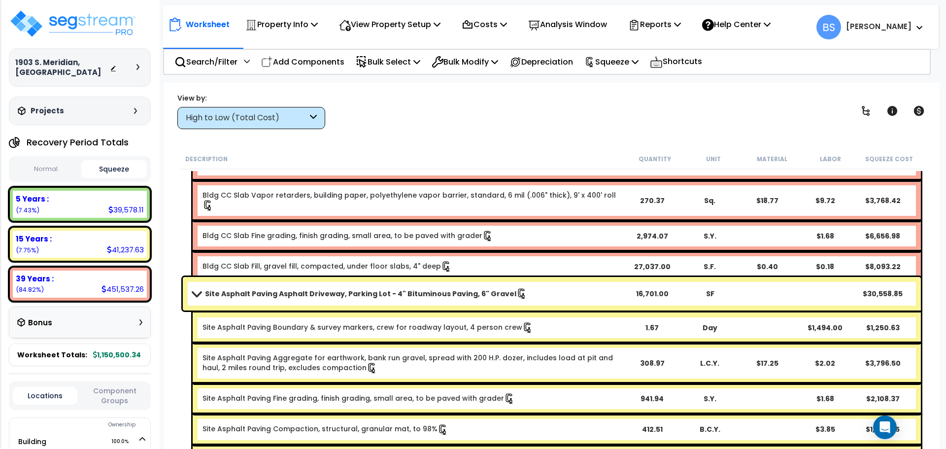
click at [434, 289] on b "Site Asphalt Paving Asphalt Driveway, Parking Lot - 4" Bituminous Paving, 6" Gr…" at bounding box center [360, 294] width 311 height 10
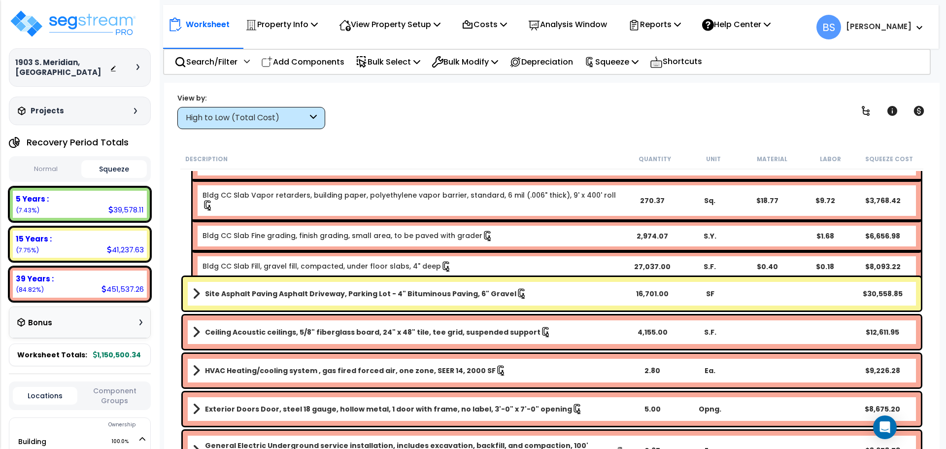
click at [434, 289] on b "Site Asphalt Paving Asphalt Driveway, Parking Lot - 4" Bituminous Paving, 6" Gr…" at bounding box center [360, 294] width 311 height 10
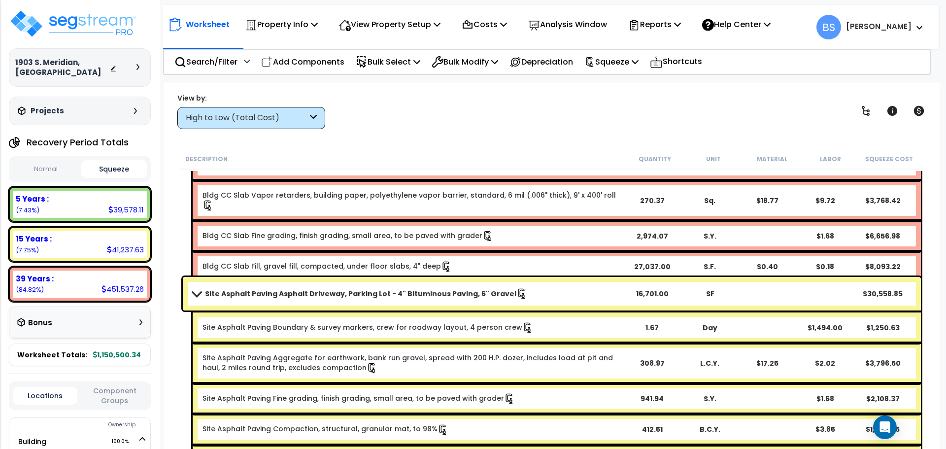
click at [434, 289] on b "Site Asphalt Paving Asphalt Driveway, Parking Lot - 4" Bituminous Paving, 6" Gr…" at bounding box center [360, 294] width 311 height 10
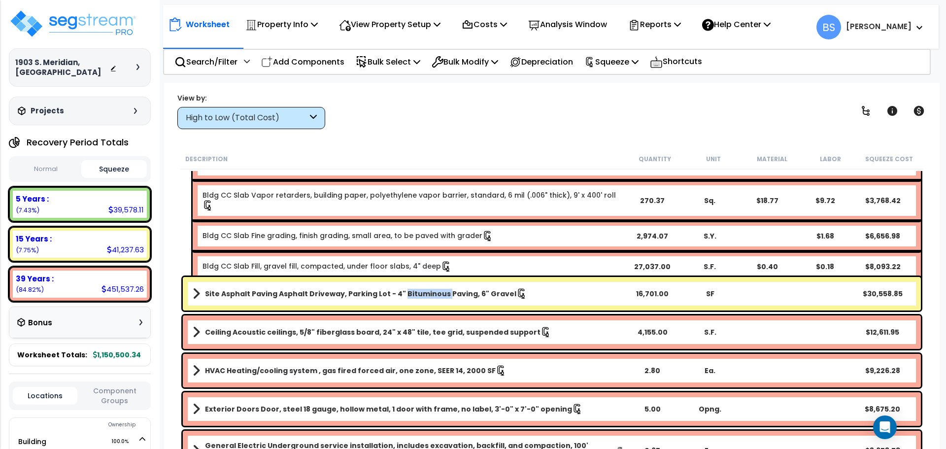
click at [434, 289] on b "Site Asphalt Paving Asphalt Driveway, Parking Lot - 4" Bituminous Paving, 6" Gr…" at bounding box center [360, 294] width 311 height 10
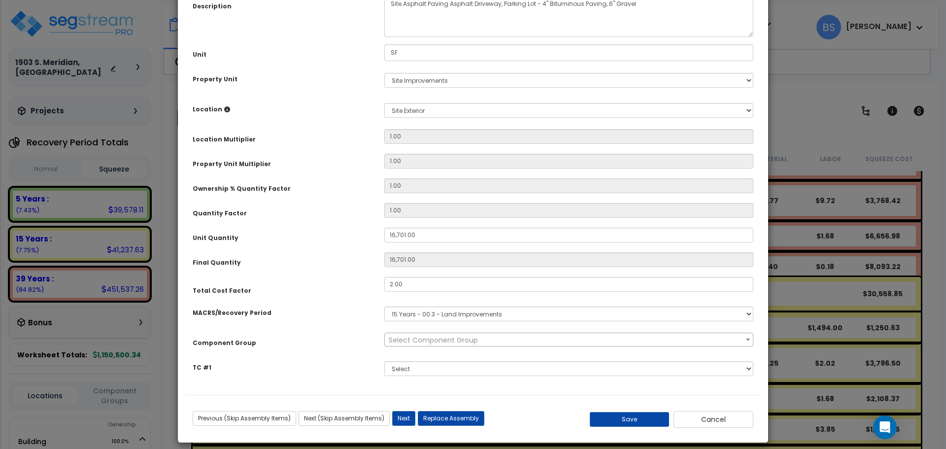
scroll to position [0, 0]
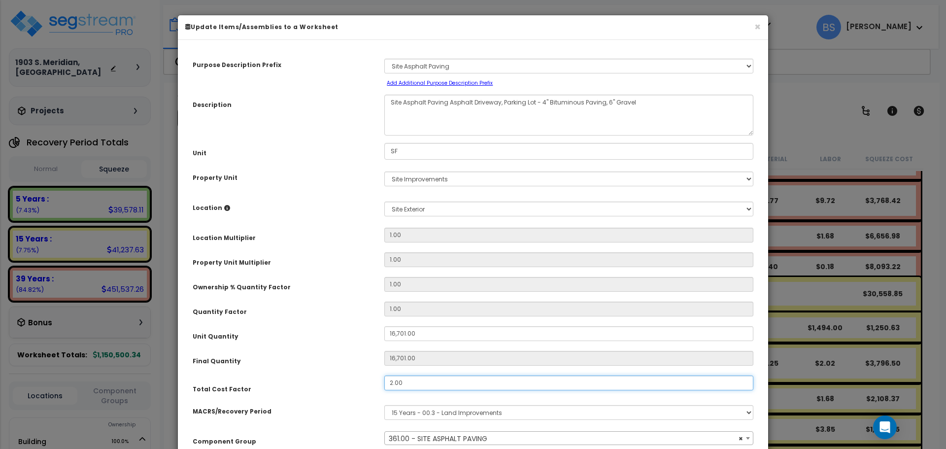
click at [411, 383] on input "2.00" at bounding box center [568, 382] width 369 height 15
select select "26056"
type input "1.00"
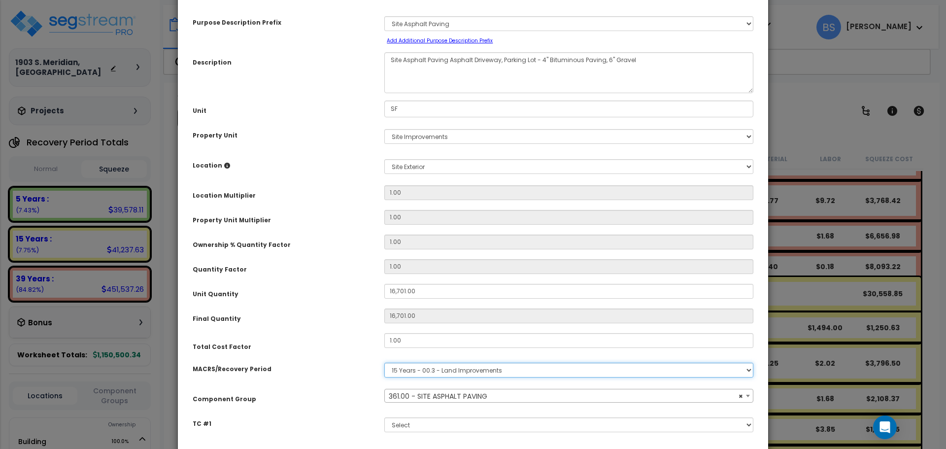
scroll to position [99, 0]
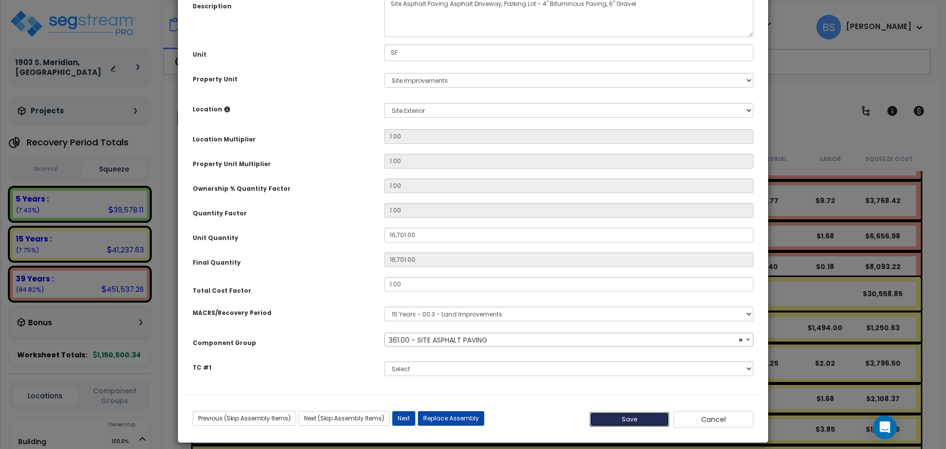
click at [628, 423] on button "Save" at bounding box center [630, 419] width 80 height 15
type input "16701.00"
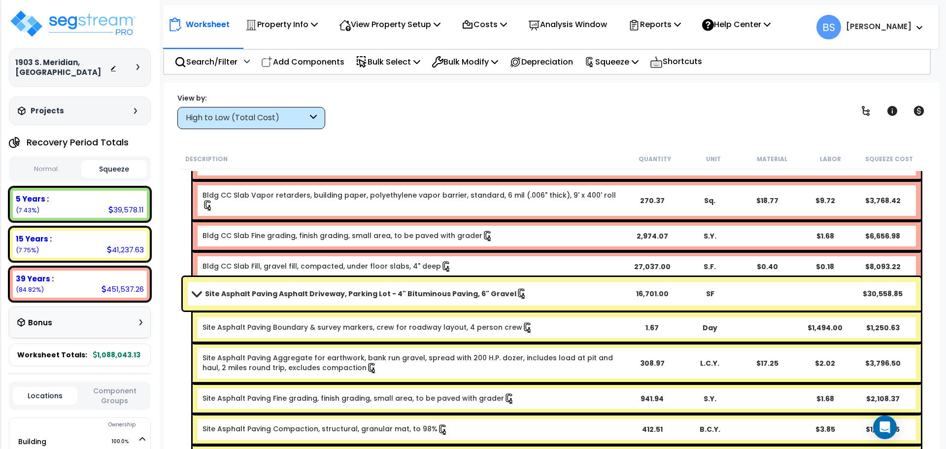
click at [756, 106] on div "View by: High to Low (Total Cost) High to Low (Total Cost)" at bounding box center [552, 111] width 756 height 36
click at [50, 169] on button "Normal" at bounding box center [46, 169] width 66 height 17
click at [116, 169] on button "Squeeze" at bounding box center [114, 169] width 66 height 17
click at [524, 125] on div "View by: High to Low (Total Cost) High to Low (Total Cost)" at bounding box center [552, 111] width 756 height 36
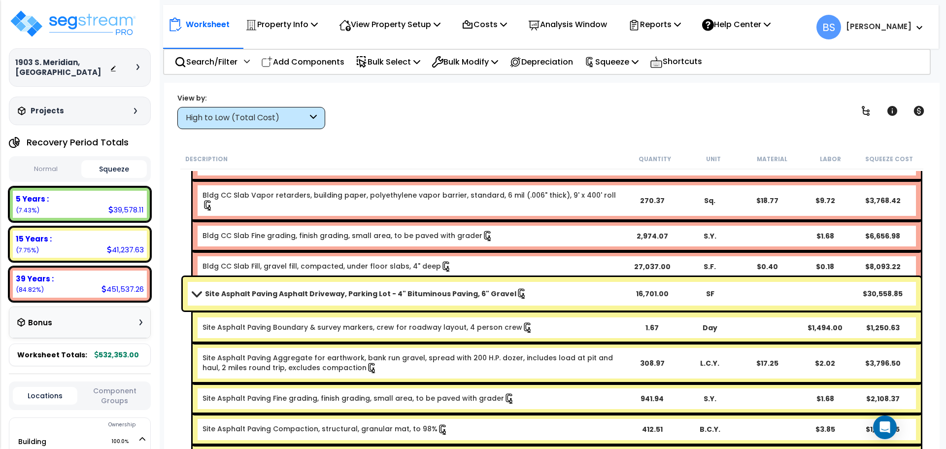
click at [479, 103] on div "View by: High to Low (Total Cost) High to Low (Total Cost)" at bounding box center [552, 111] width 756 height 36
click at [517, 116] on div "View by: High to Low (Total Cost) High to Low (Total Cost)" at bounding box center [552, 111] width 756 height 36
click at [545, 114] on div "View by: High to Low (Total Cost) High to Low (Total Cost)" at bounding box center [552, 111] width 756 height 36
click at [564, 112] on div "View by: High to Low (Total Cost) High to Low (Total Cost)" at bounding box center [552, 111] width 756 height 36
click at [44, 169] on button "Normal" at bounding box center [46, 169] width 66 height 17
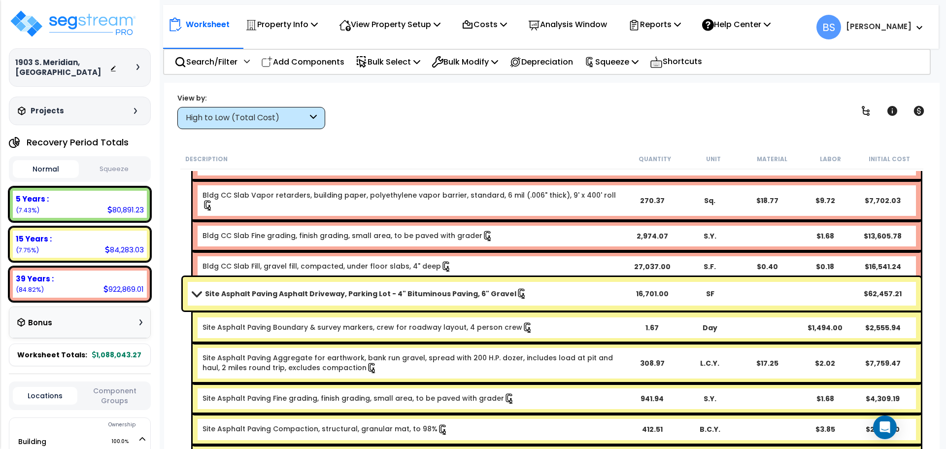
click at [643, 116] on div "View by: High to Low (Total Cost) High to Low (Total Cost)" at bounding box center [552, 111] width 756 height 36
click at [594, 291] on link "Site Asphalt Paving Asphalt Driveway, Parking Lot - 4" Bituminous Paving, 6" Gr…" at bounding box center [408, 294] width 431 height 14
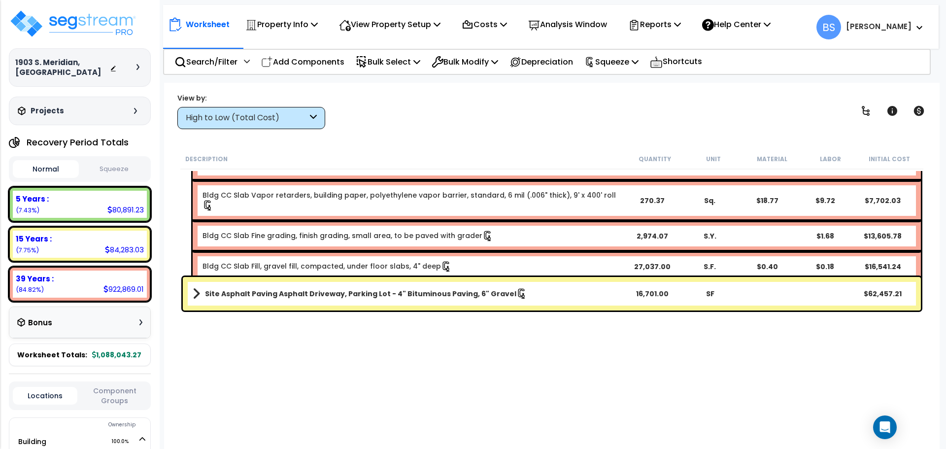
click at [594, 291] on link "Site Asphalt Paving Asphalt Driveway, Parking Lot - 4" Bituminous Paving, 6" Gr…" at bounding box center [408, 294] width 431 height 14
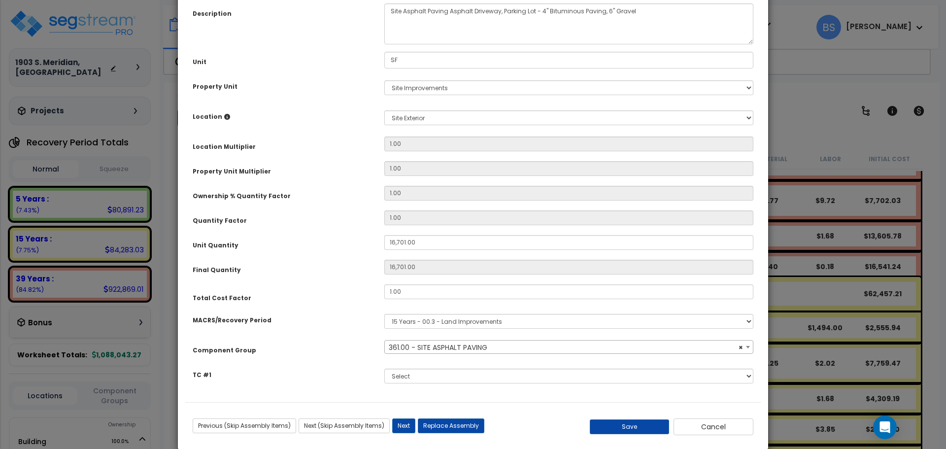
select select "26056"
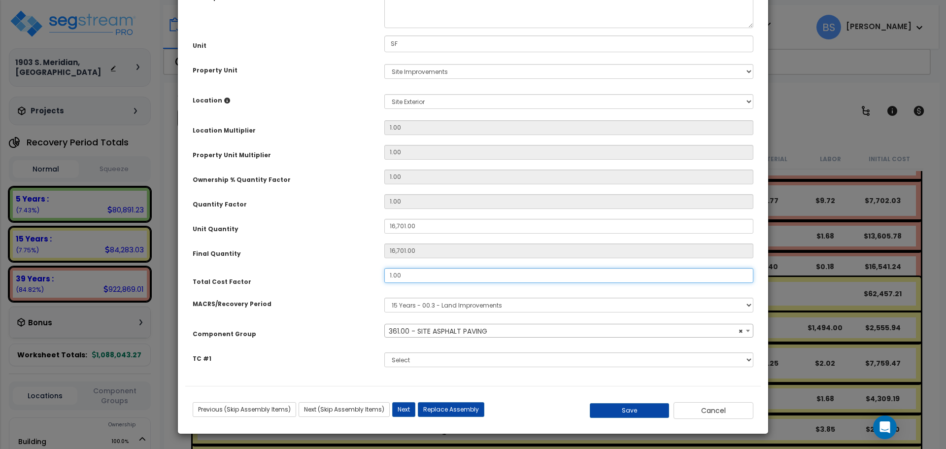
click at [417, 276] on input "1.00" at bounding box center [568, 275] width 369 height 15
type input "1.5"
click at [632, 410] on button "Save" at bounding box center [630, 410] width 80 height 15
type input "16701.00"
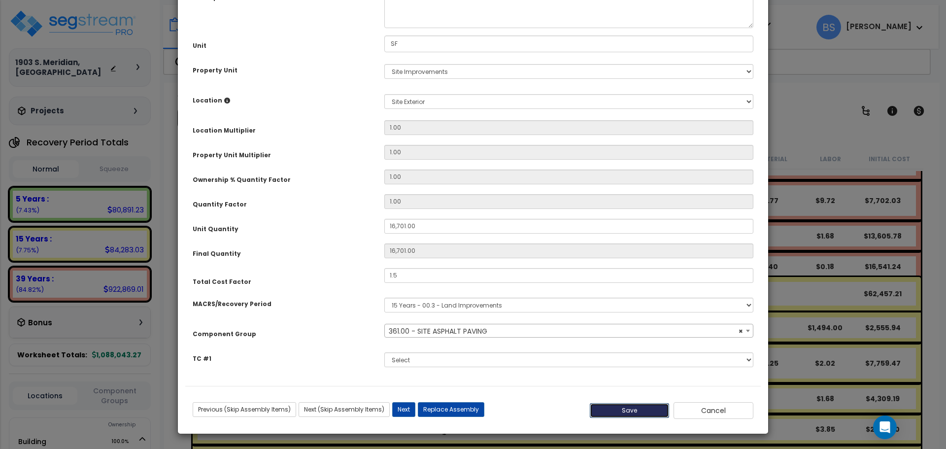
type input "1.50"
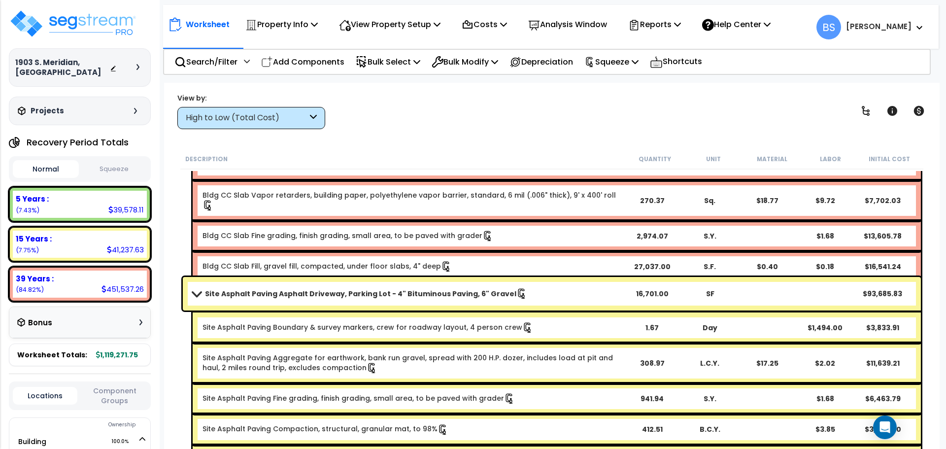
click at [122, 169] on button "Squeeze" at bounding box center [114, 169] width 66 height 17
click at [629, 61] on p "Squeeze" at bounding box center [611, 61] width 54 height 13
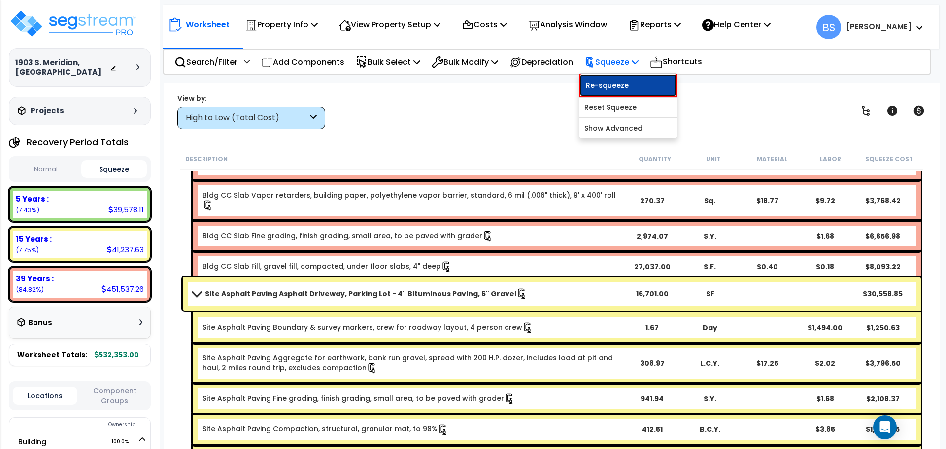
click at [619, 85] on link "Re-squeeze" at bounding box center [628, 85] width 98 height 23
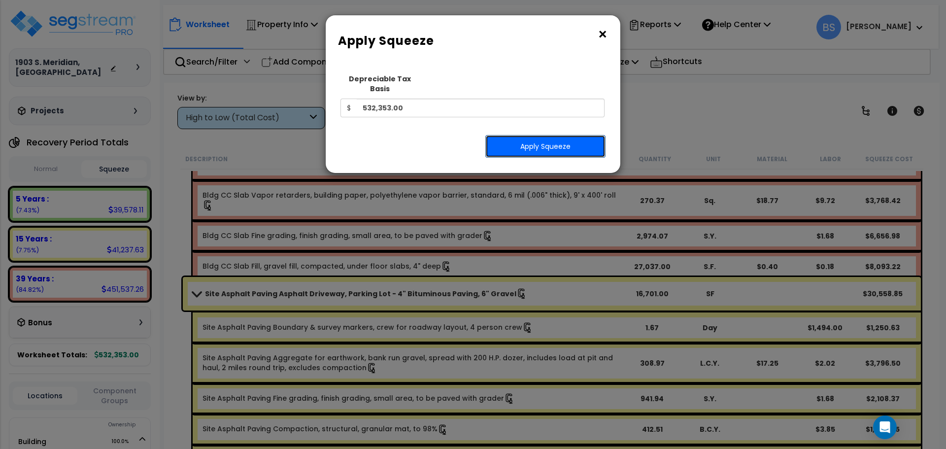
click at [555, 135] on button "Apply Squeeze" at bounding box center [545, 146] width 120 height 23
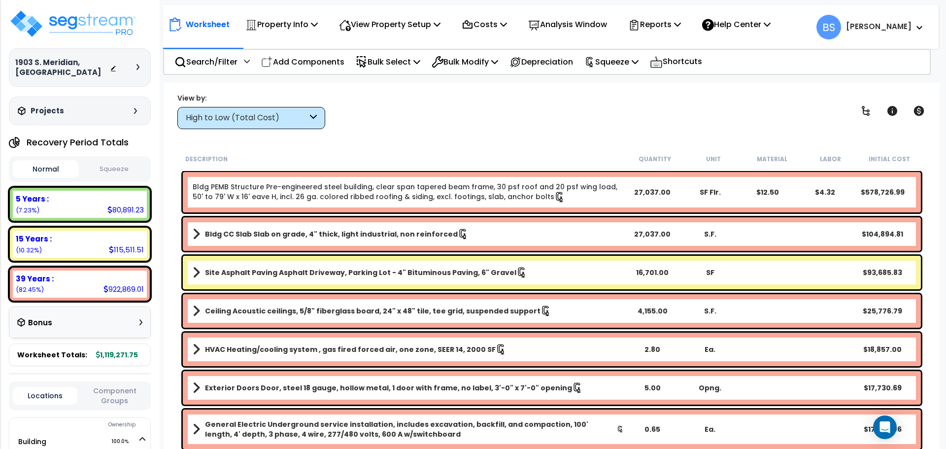
click at [125, 166] on button "Squeeze" at bounding box center [114, 169] width 66 height 17
click at [914, 28] on span at bounding box center [916, 27] width 11 height 12
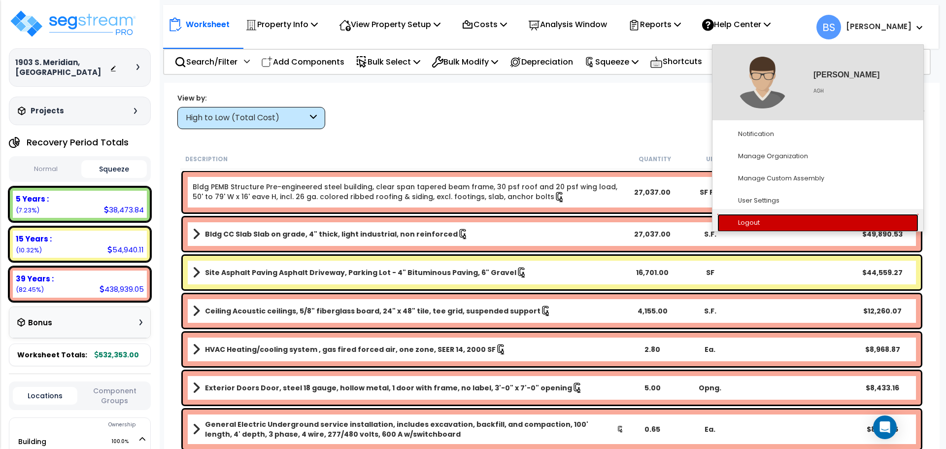
click at [754, 222] on link "Logout" at bounding box center [817, 223] width 201 height 18
